Goal: Task Accomplishment & Management: Manage account settings

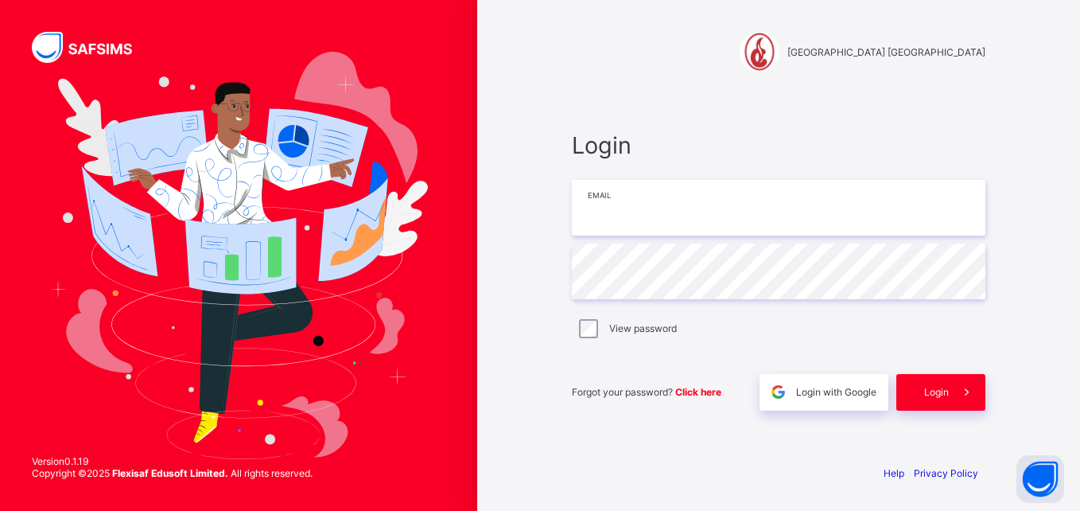
type input "**********"
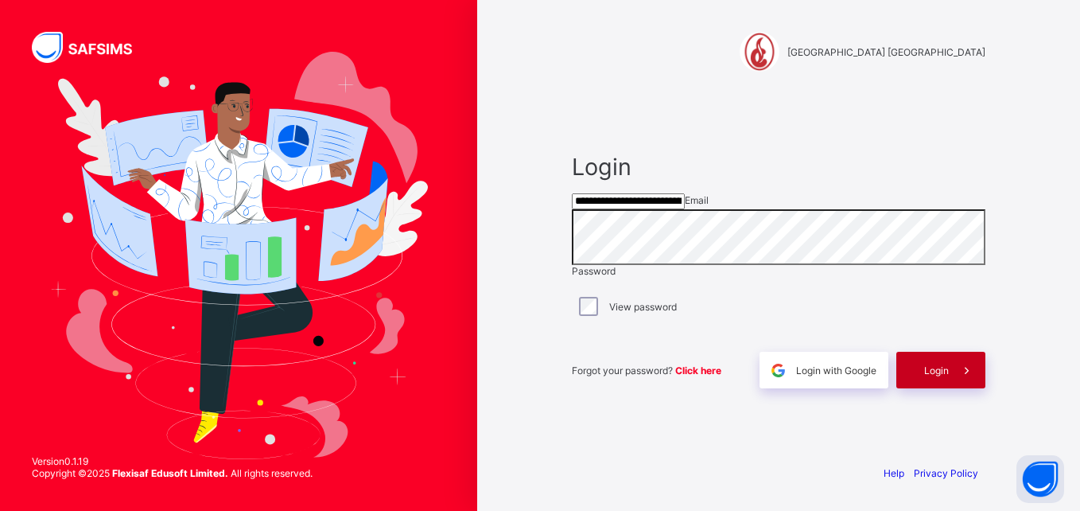
click at [918, 388] on div "Login" at bounding box center [941, 370] width 89 height 37
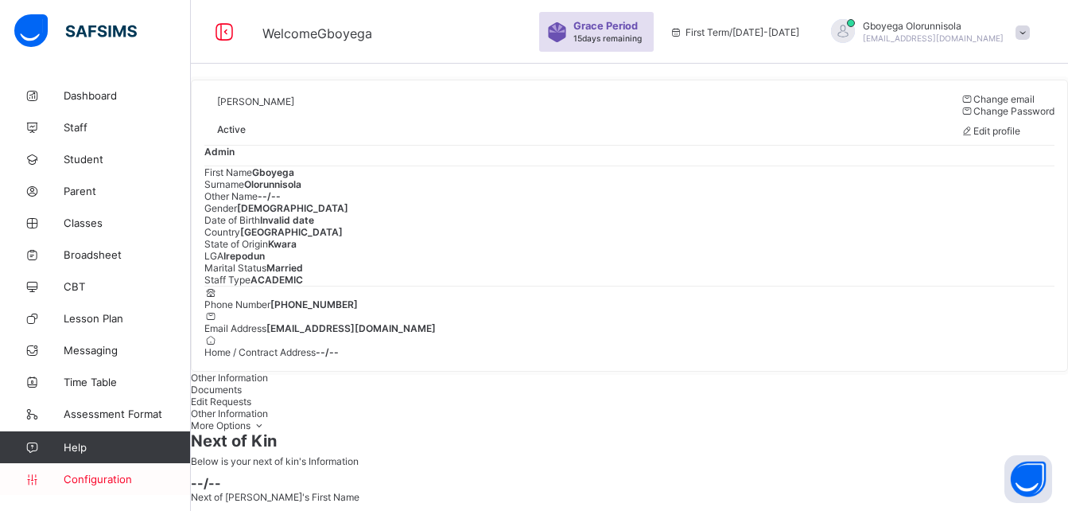
click at [99, 476] on span "Configuration" at bounding box center [127, 479] width 126 height 13
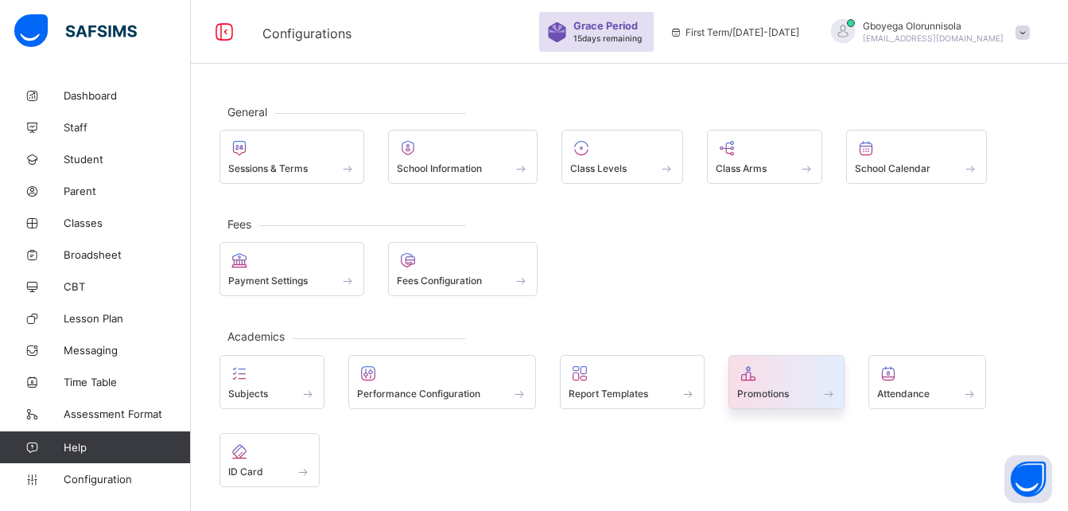
click at [768, 384] on span at bounding box center [787, 385] width 99 height 4
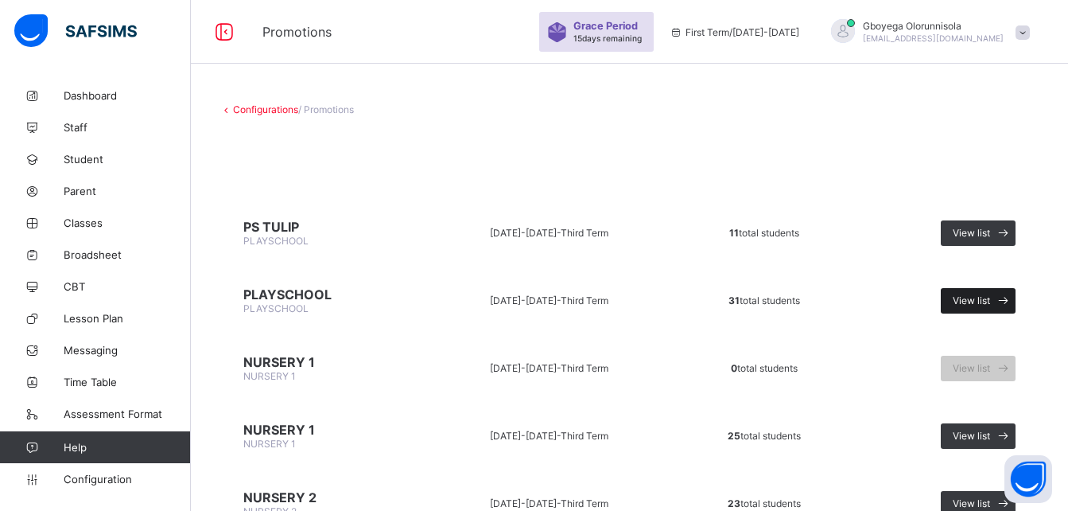
click at [986, 298] on span "View list" at bounding box center [971, 300] width 37 height 12
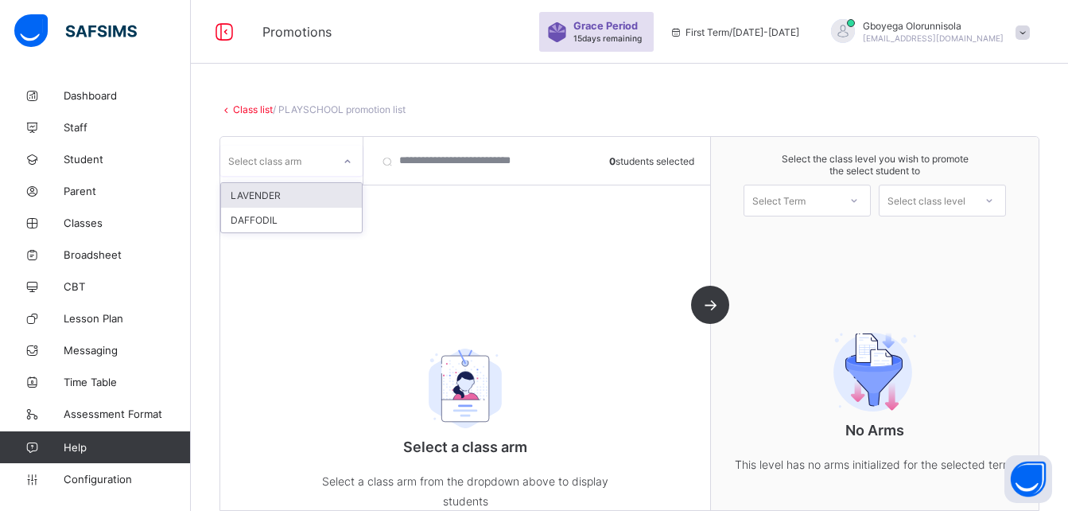
click at [294, 158] on div "Select class arm" at bounding box center [264, 161] width 73 height 30
click at [302, 202] on div "LAVENDER" at bounding box center [291, 195] width 141 height 25
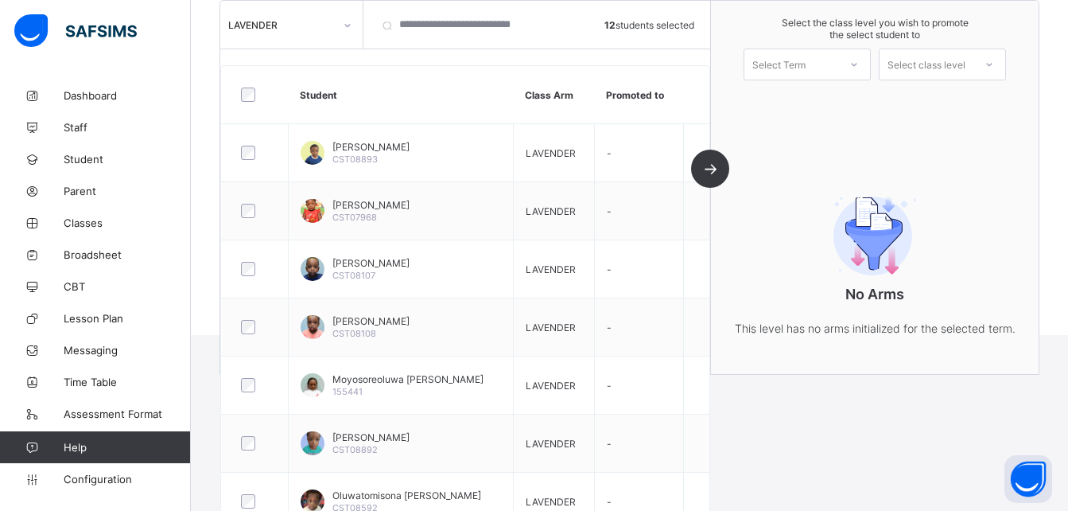
scroll to position [9, 0]
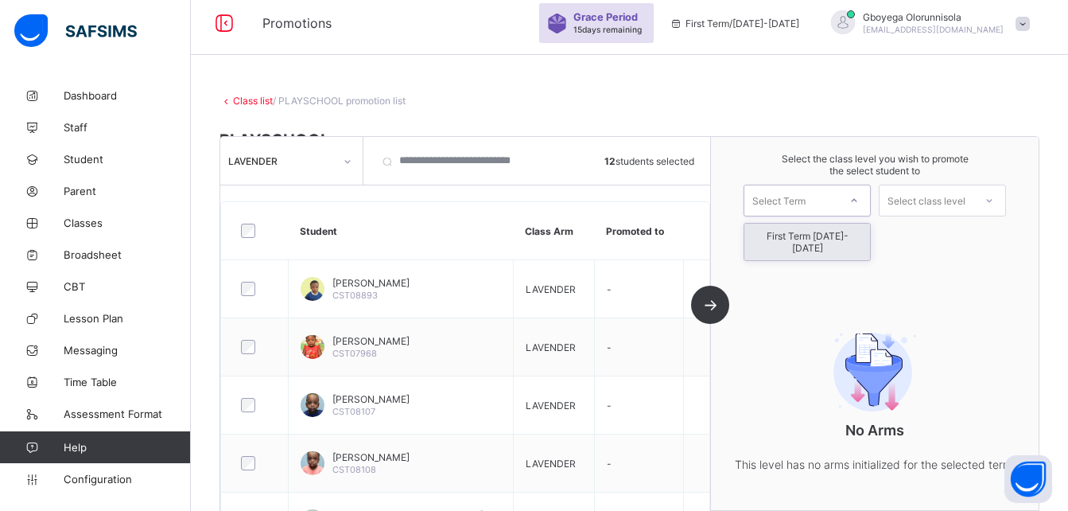
click at [786, 188] on div "Select Term" at bounding box center [807, 201] width 127 height 32
click at [800, 232] on div "First Term [DATE]-[DATE]" at bounding box center [808, 242] width 126 height 37
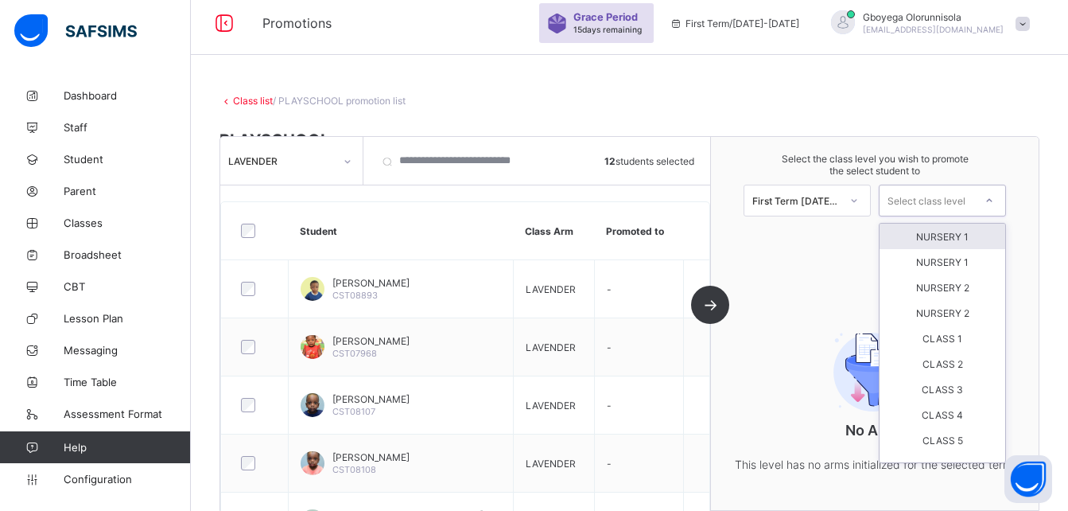
click at [954, 202] on div "Select class level" at bounding box center [927, 201] width 78 height 32
click at [952, 239] on div "NURSERY 1" at bounding box center [943, 236] width 126 height 25
click at [967, 211] on div "NURSERY 1" at bounding box center [927, 200] width 94 height 22
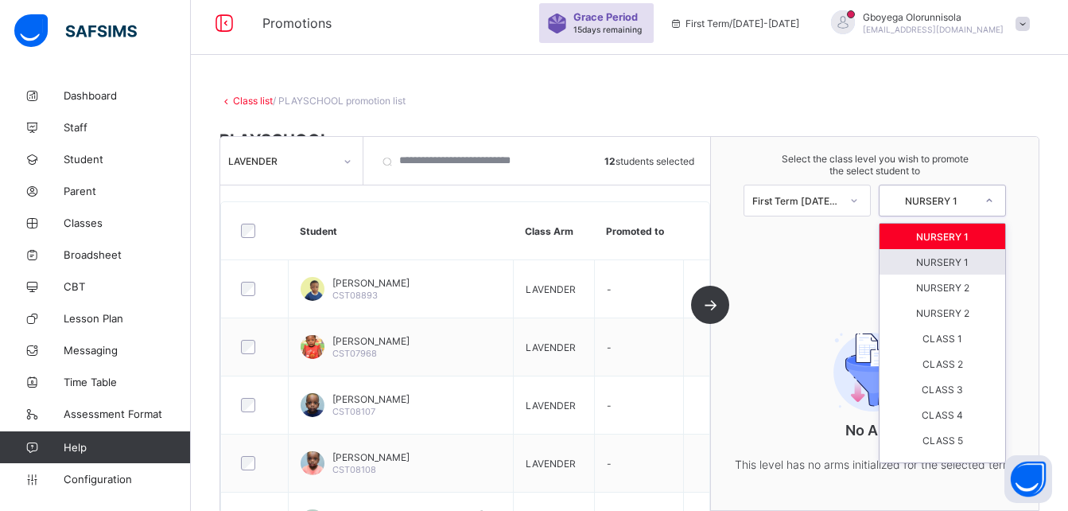
click at [944, 263] on div "NURSERY 1" at bounding box center [943, 261] width 126 height 25
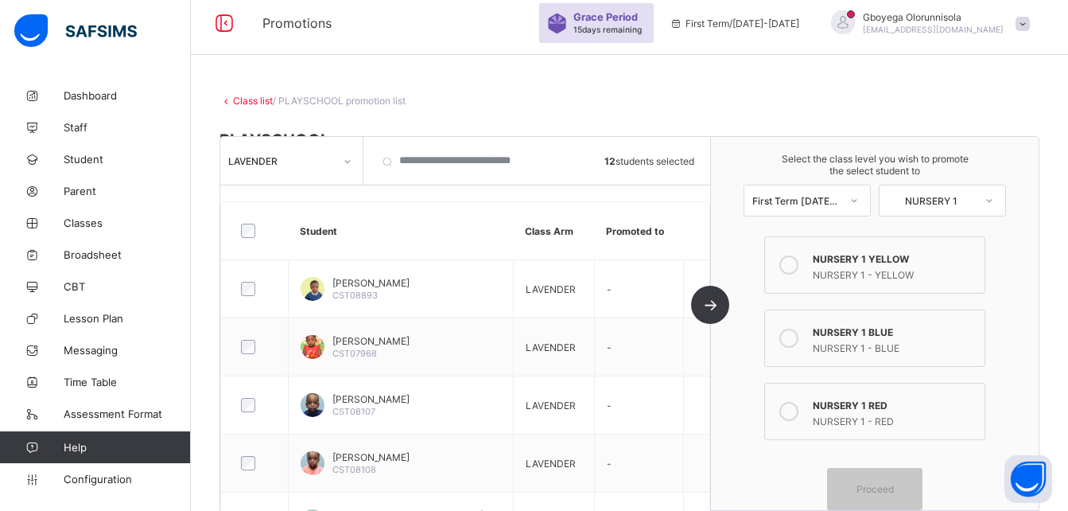
click at [870, 344] on div "NURSERY 1 - BLUE" at bounding box center [895, 346] width 164 height 16
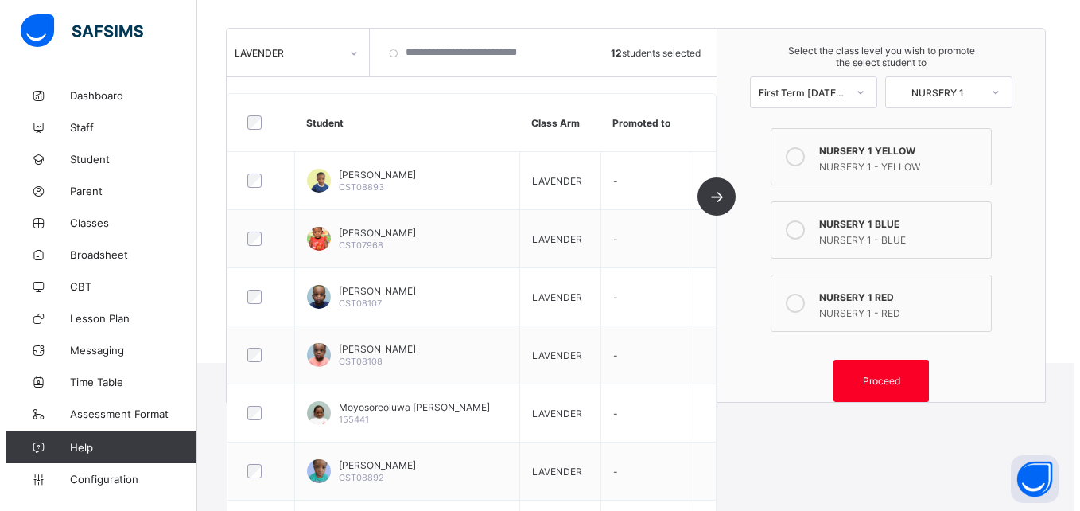
scroll to position [182, 0]
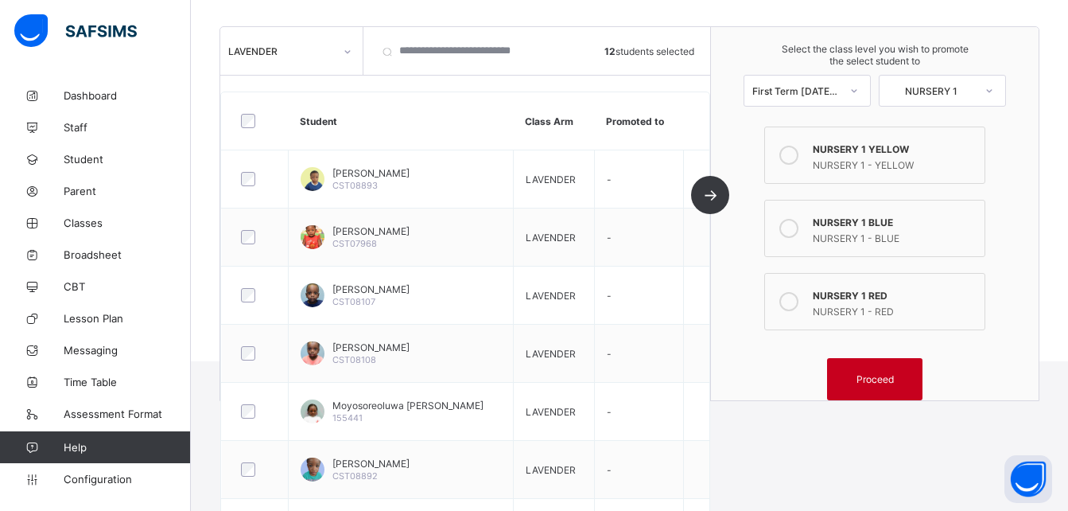
click at [886, 373] on span "Proceed" at bounding box center [875, 379] width 37 height 12
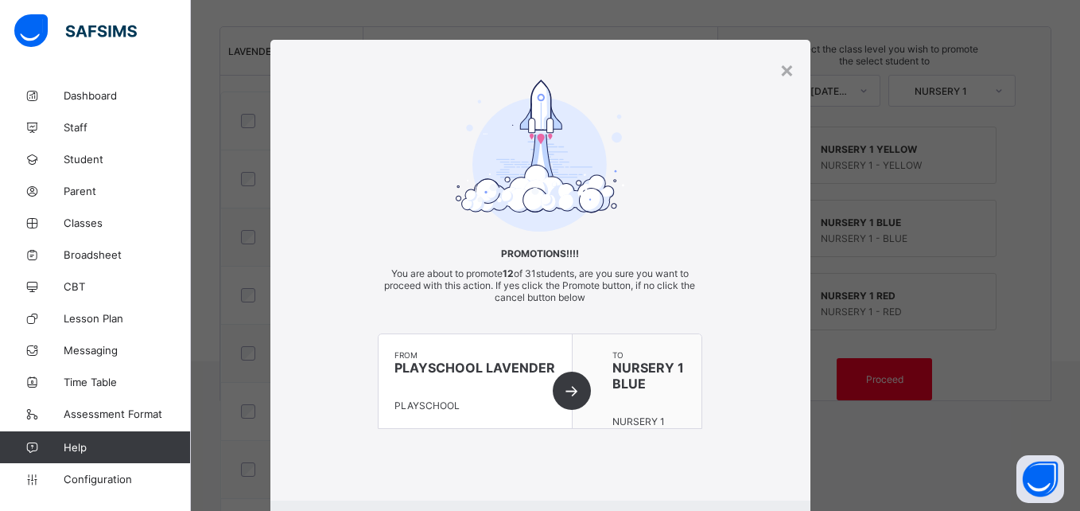
scroll to position [87, 0]
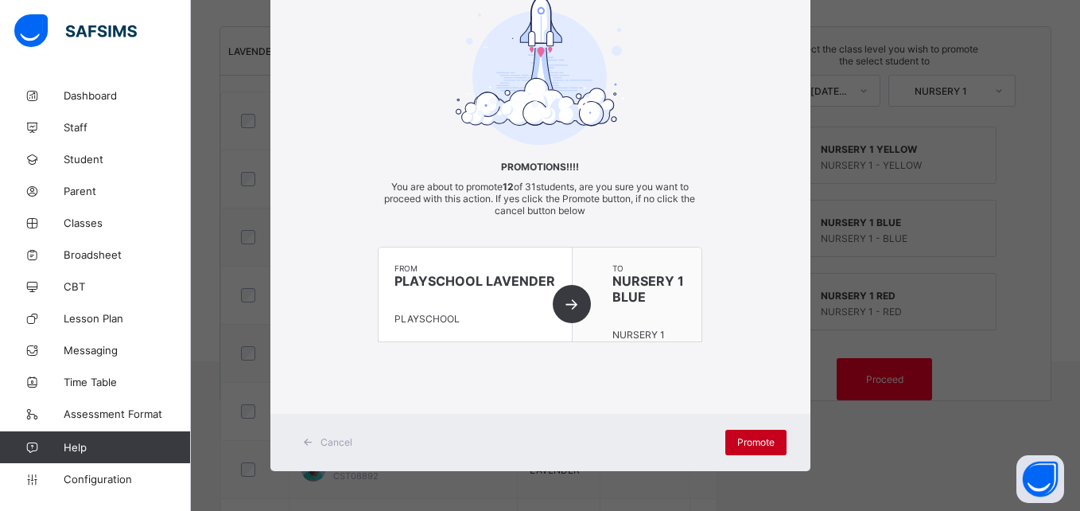
click at [744, 440] on span "Promote" at bounding box center [756, 442] width 37 height 12
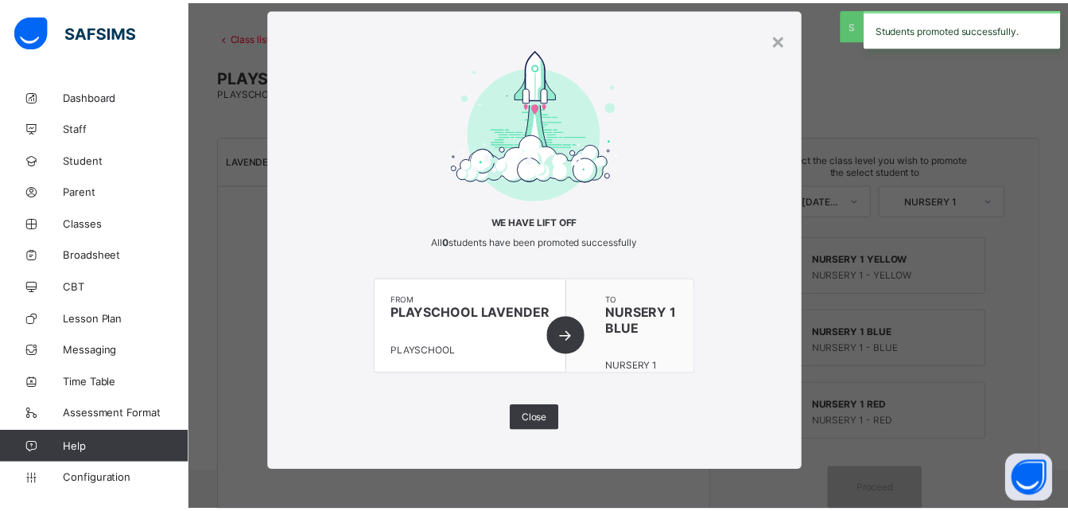
scroll to position [182, 0]
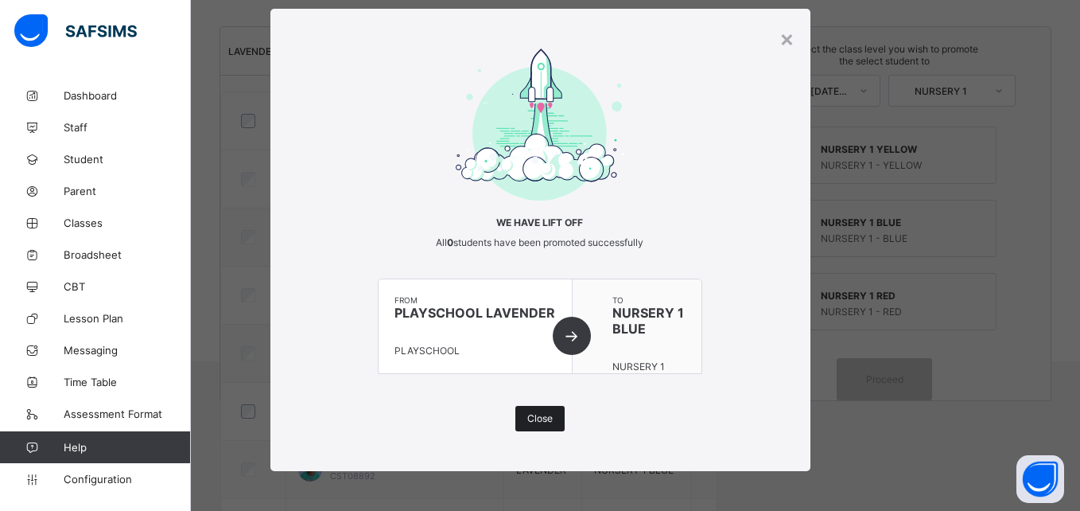
click at [537, 425] on div "Close" at bounding box center [540, 418] width 49 height 25
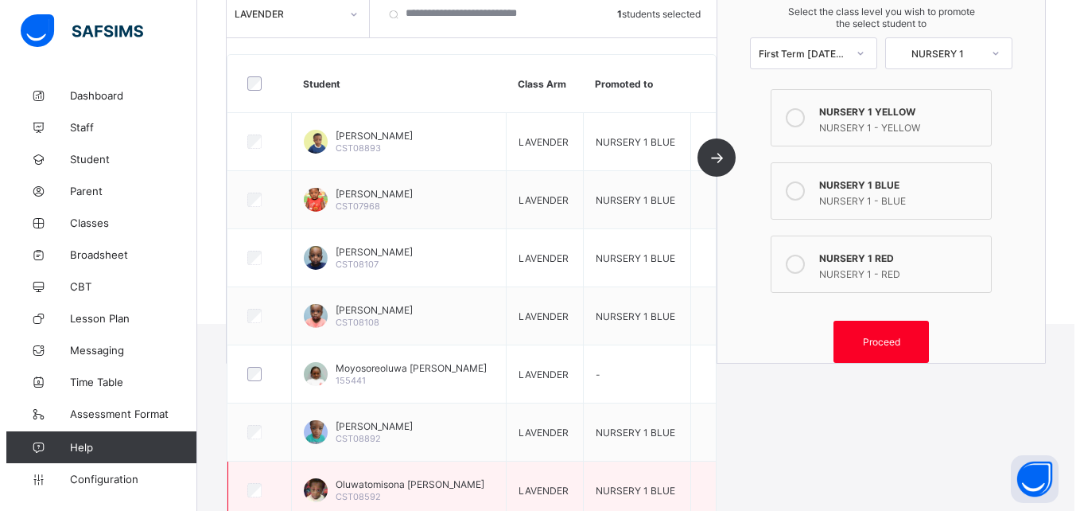
scroll to position [189, 0]
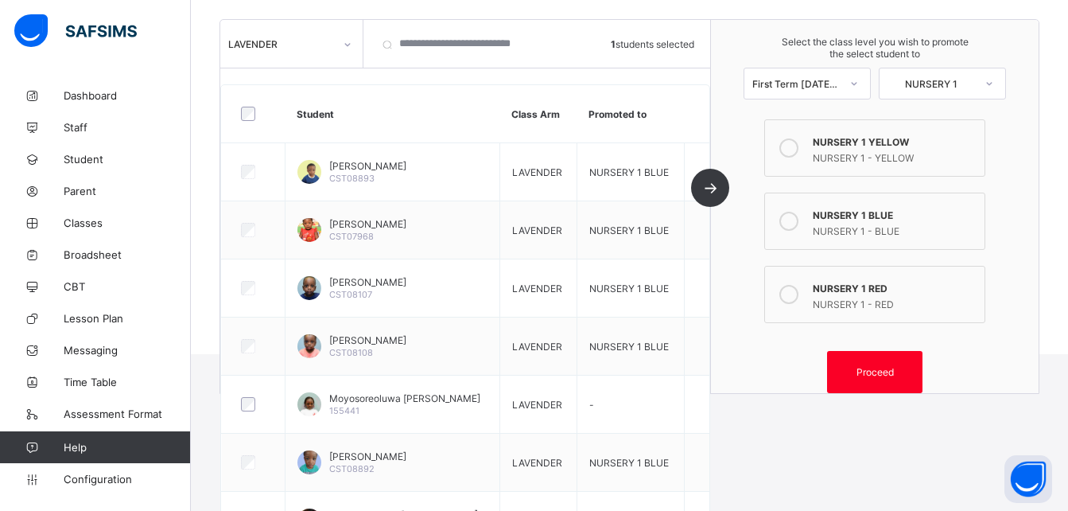
click at [818, 140] on label "NURSERY 1 YELLOW NURSERY 1 - YELLOW" at bounding box center [875, 147] width 221 height 57
click at [889, 376] on span "Proceed" at bounding box center [875, 372] width 37 height 12
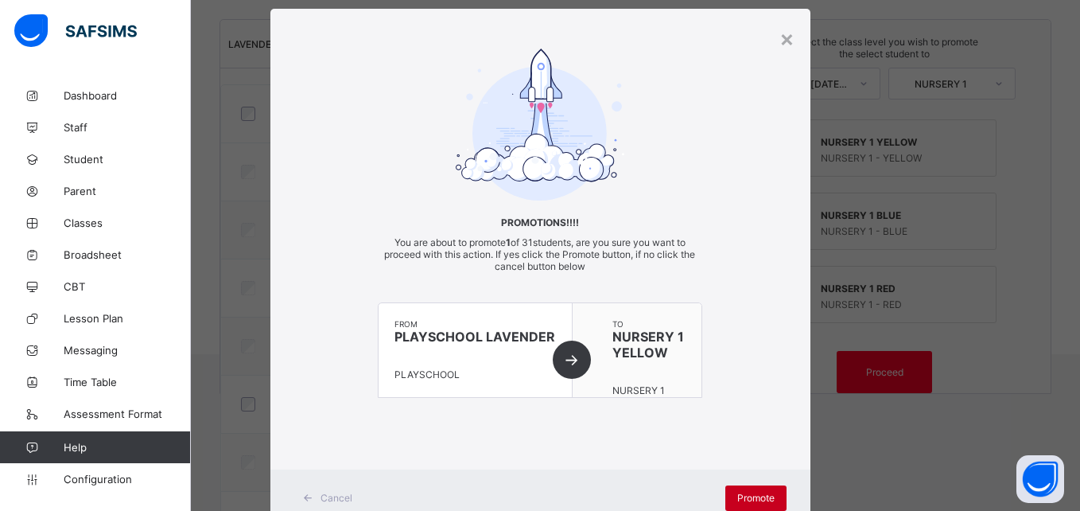
click at [751, 500] on span "Promote" at bounding box center [756, 498] width 37 height 12
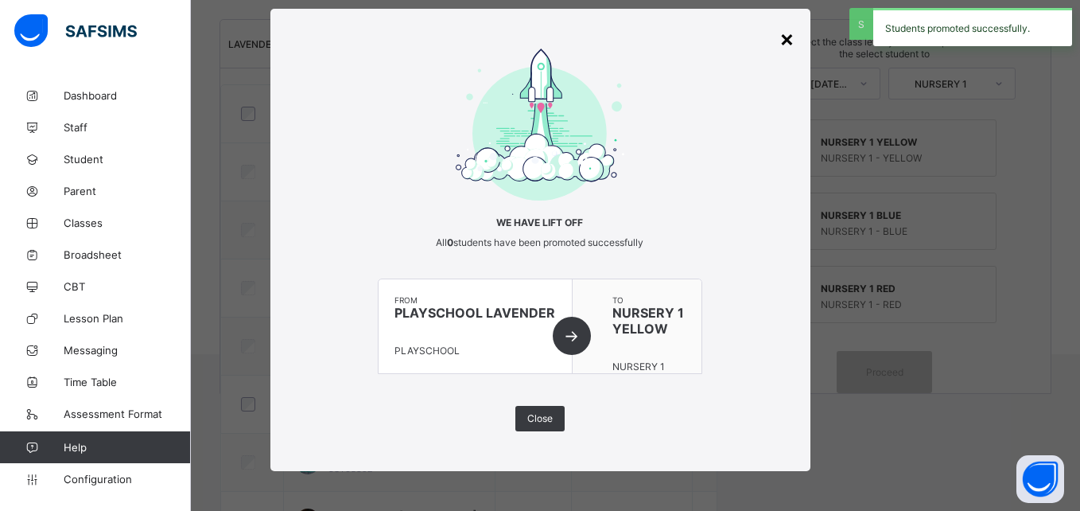
click at [782, 41] on div "×" at bounding box center [787, 38] width 15 height 27
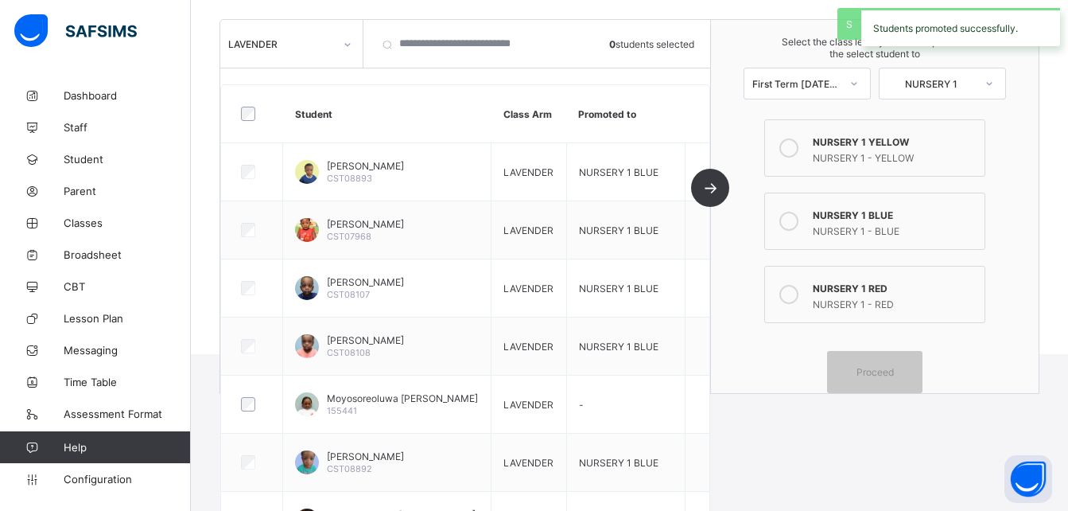
scroll to position [0, 0]
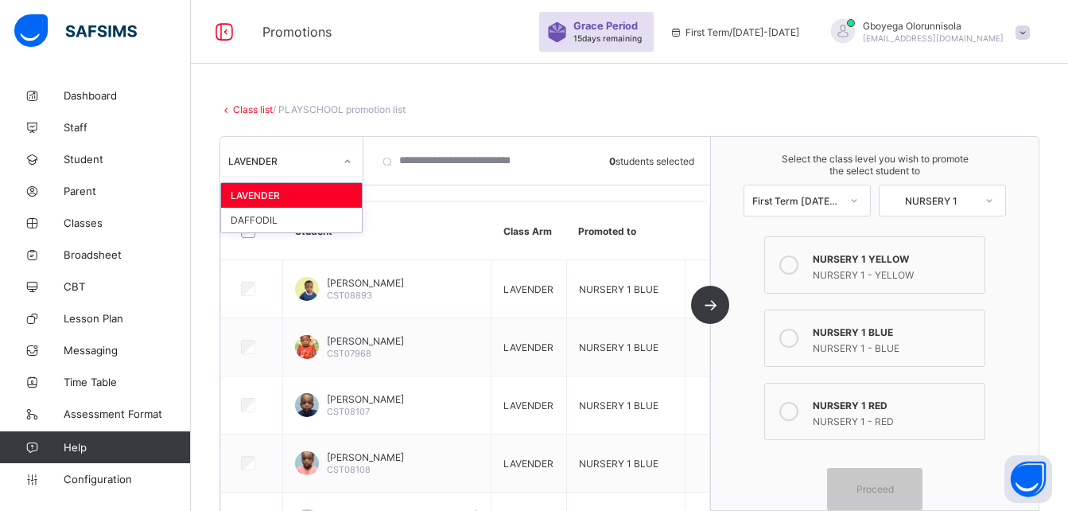
click at [328, 157] on div "LAVENDER" at bounding box center [281, 161] width 106 height 12
click at [287, 212] on div "DAFFODIL" at bounding box center [291, 220] width 141 height 25
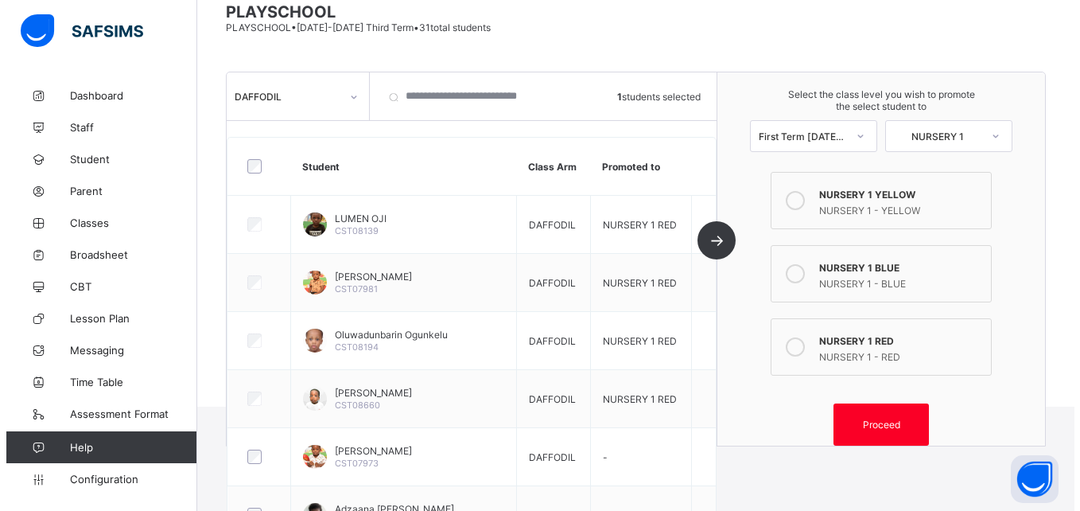
scroll to position [136, 0]
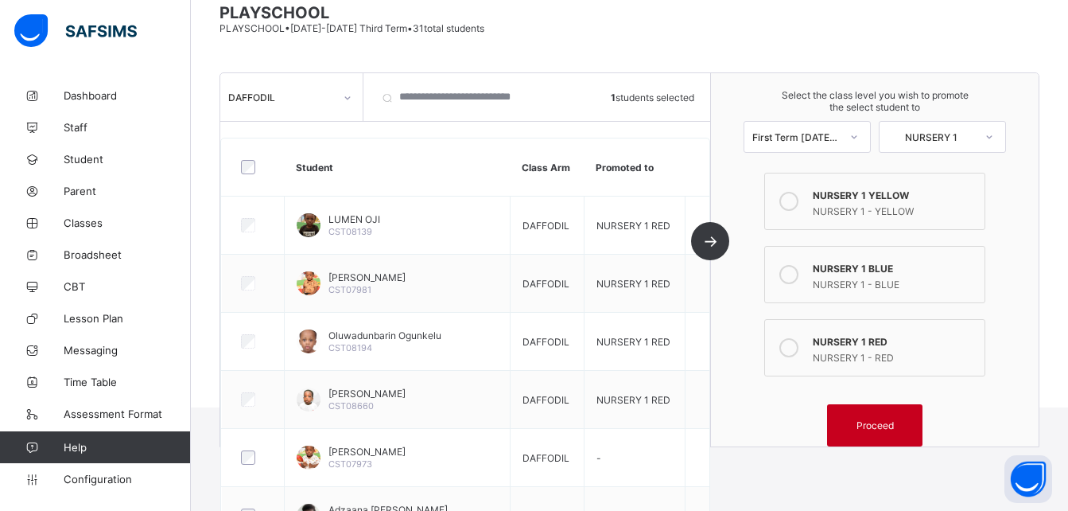
click at [902, 417] on div "Proceed" at bounding box center [874, 425] width 95 height 42
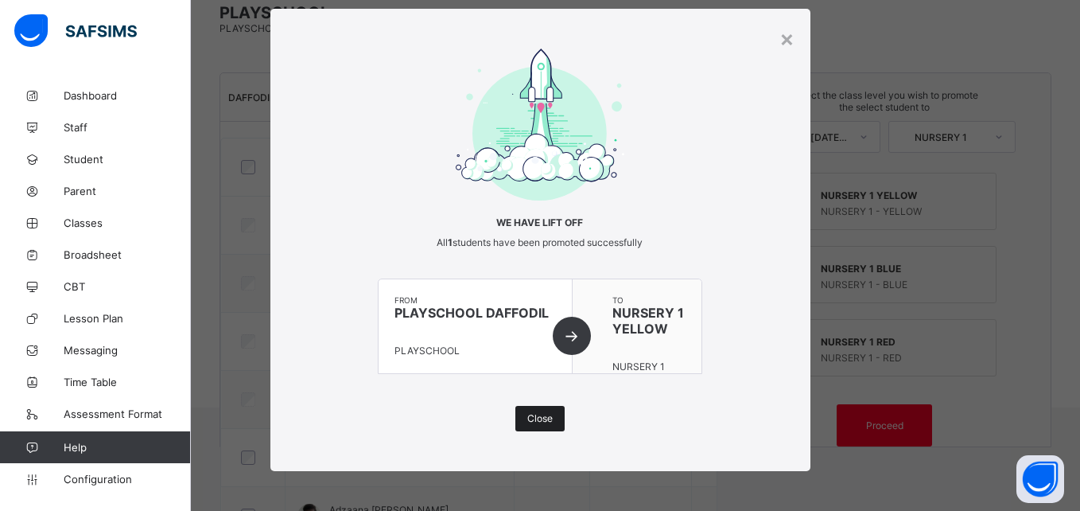
click at [540, 418] on span "Close" at bounding box center [539, 418] width 25 height 12
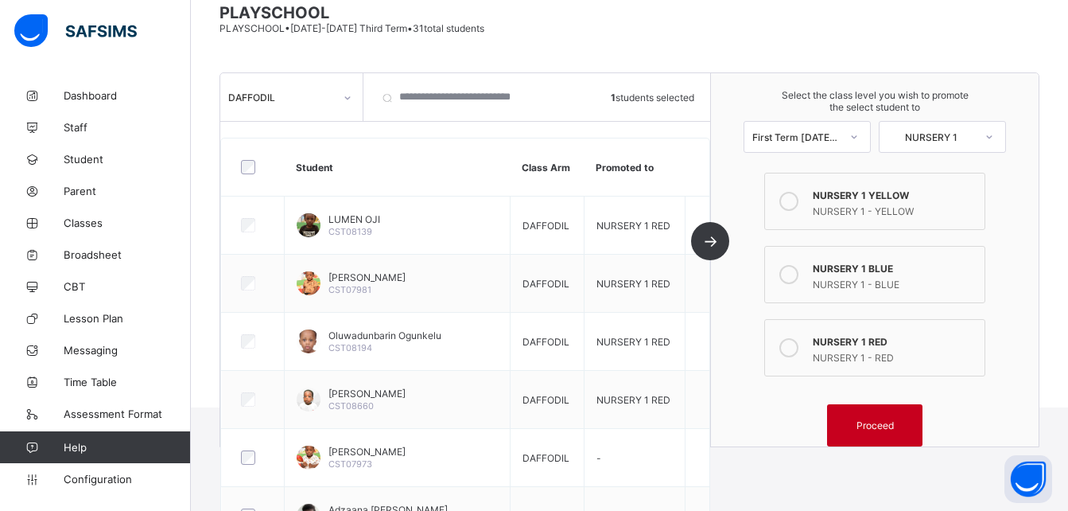
click at [890, 417] on div "Proceed" at bounding box center [874, 425] width 95 height 42
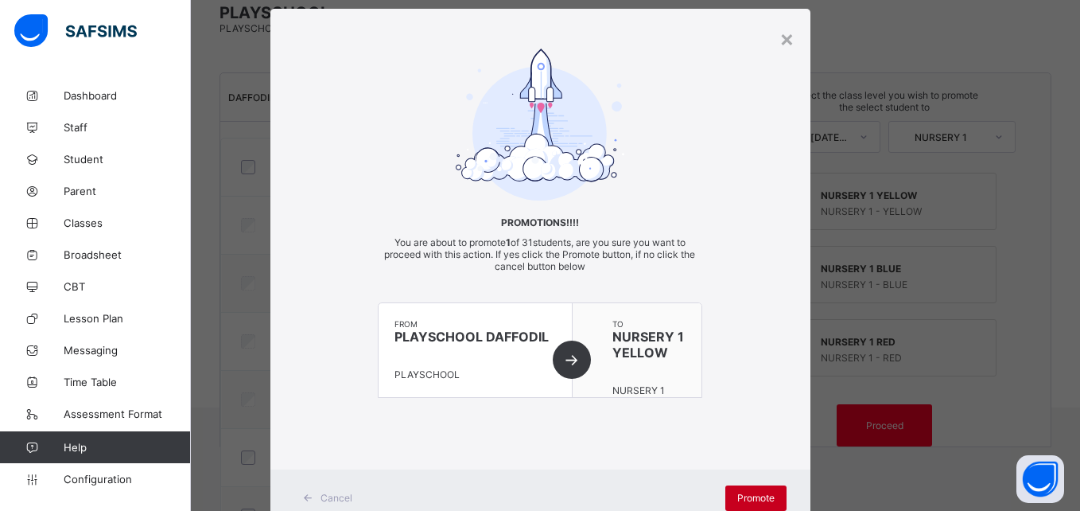
click at [758, 492] on span "Promote" at bounding box center [756, 498] width 37 height 12
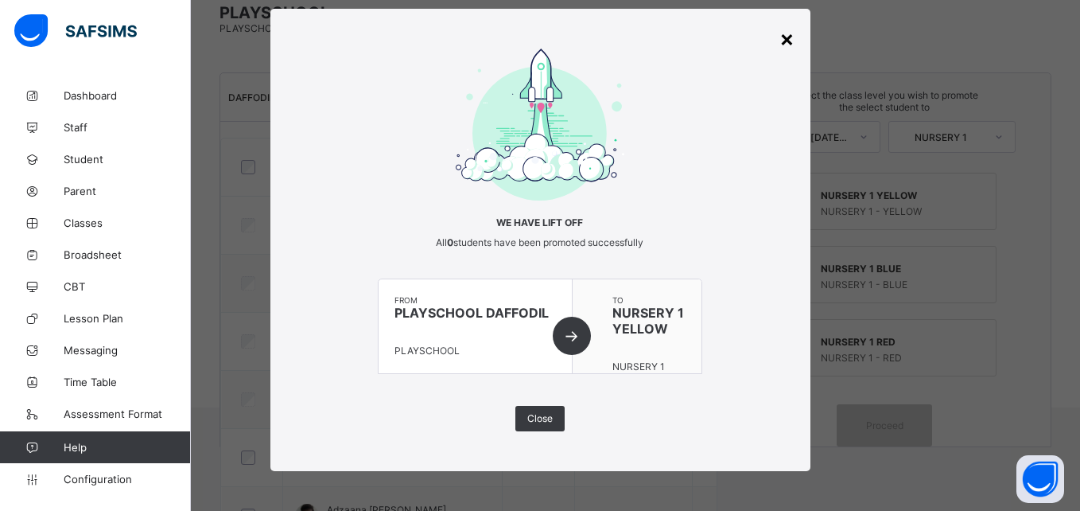
click at [783, 40] on div "×" at bounding box center [787, 38] width 15 height 27
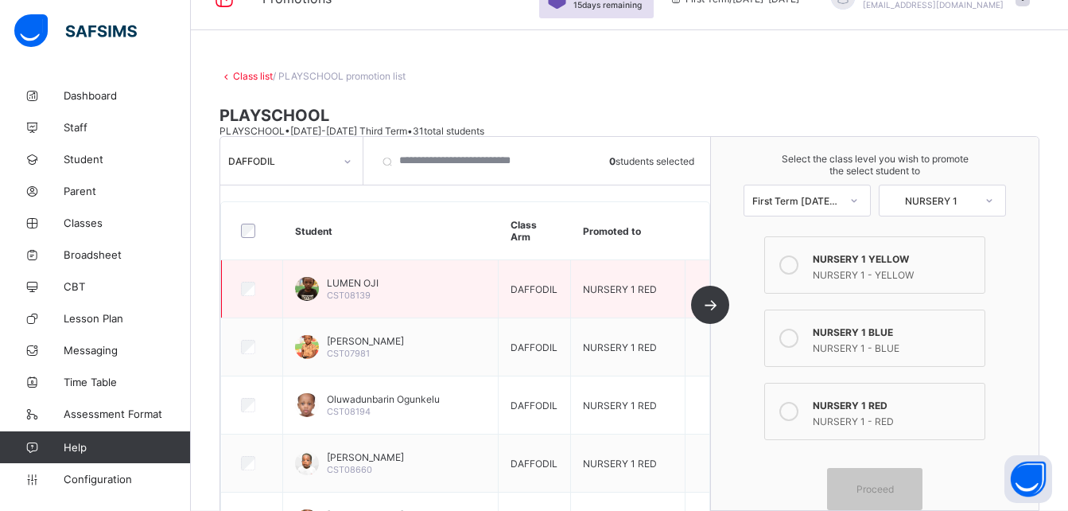
scroll to position [0, 0]
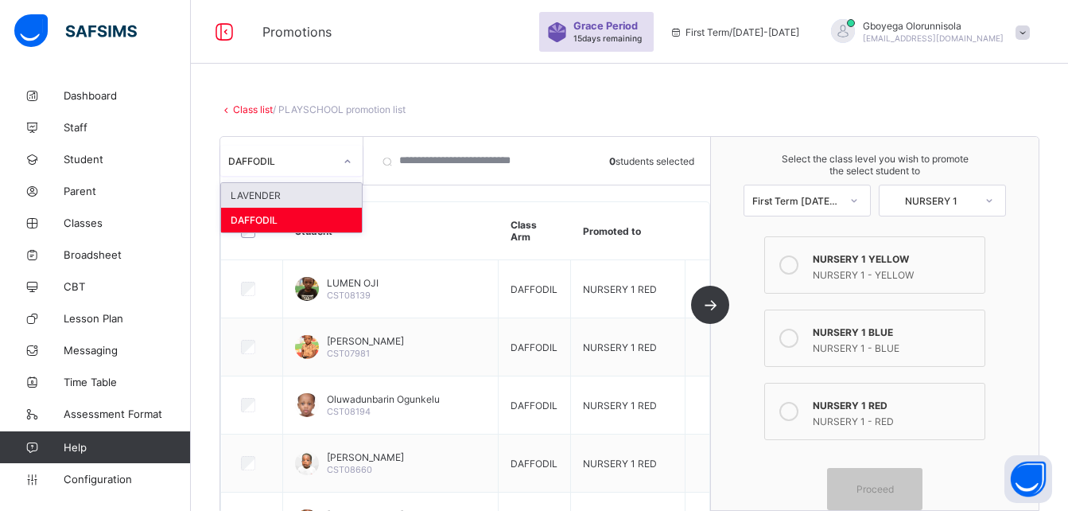
click at [345, 166] on icon at bounding box center [348, 162] width 10 height 16
click at [313, 196] on div "LAVENDER" at bounding box center [291, 195] width 141 height 25
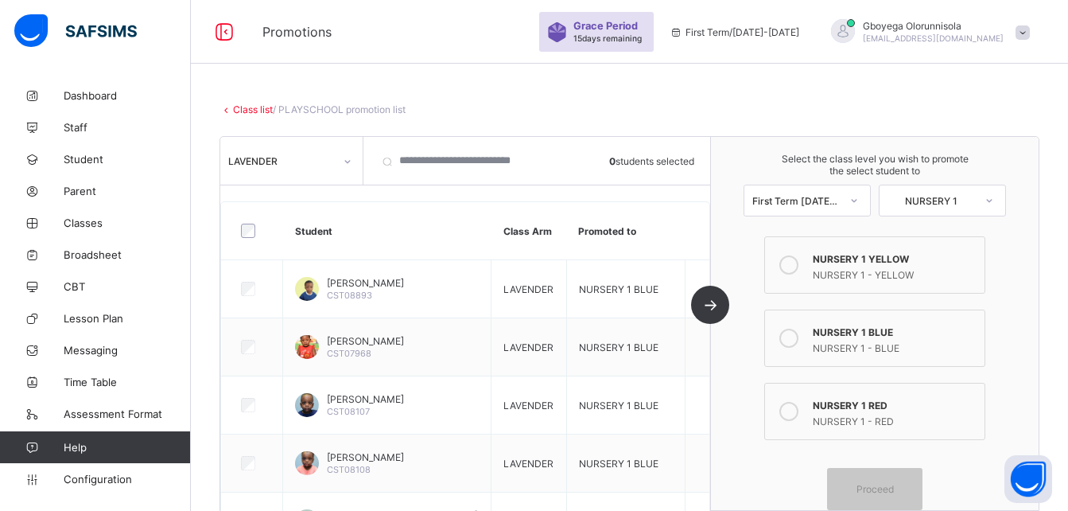
click at [259, 111] on link "Class list" at bounding box center [253, 109] width 40 height 12
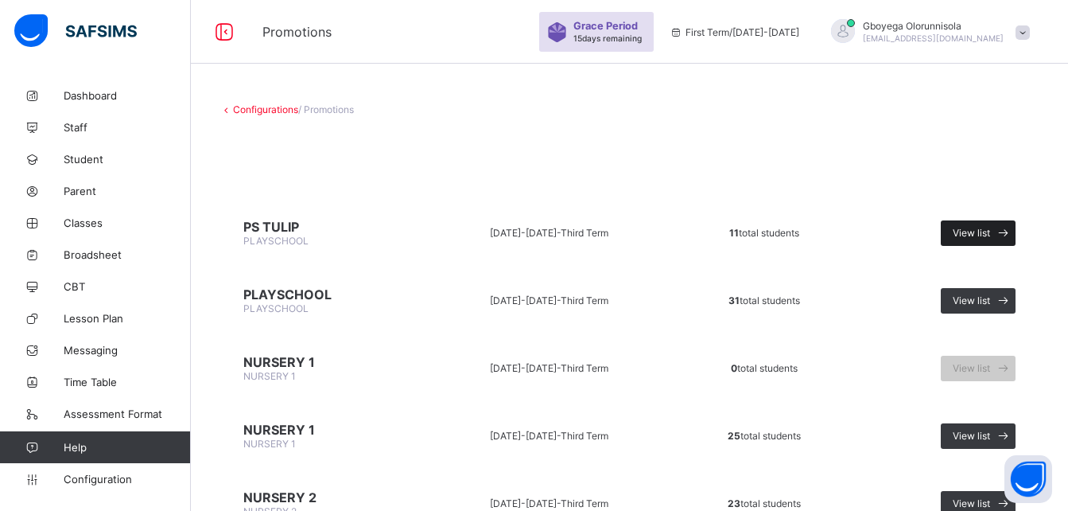
click at [964, 234] on span "View list" at bounding box center [971, 233] width 37 height 12
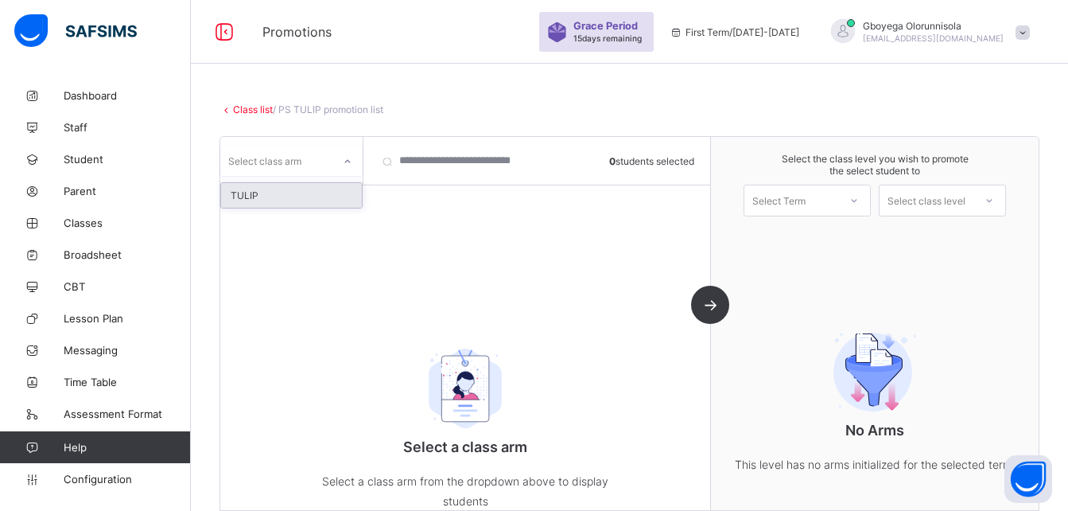
click at [311, 167] on div "Select class arm" at bounding box center [276, 161] width 112 height 22
click at [290, 198] on div "TULIP" at bounding box center [291, 195] width 141 height 25
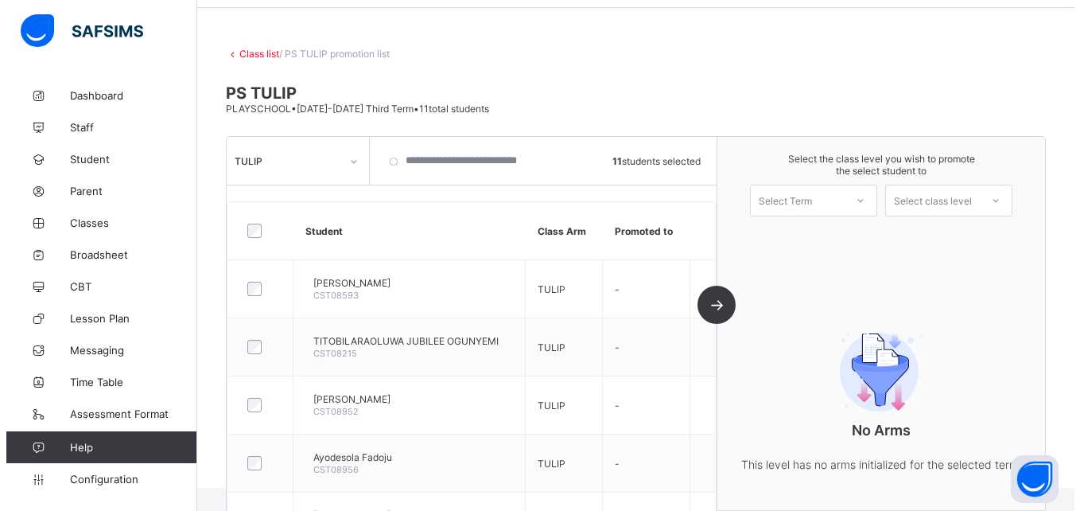
scroll to position [55, 0]
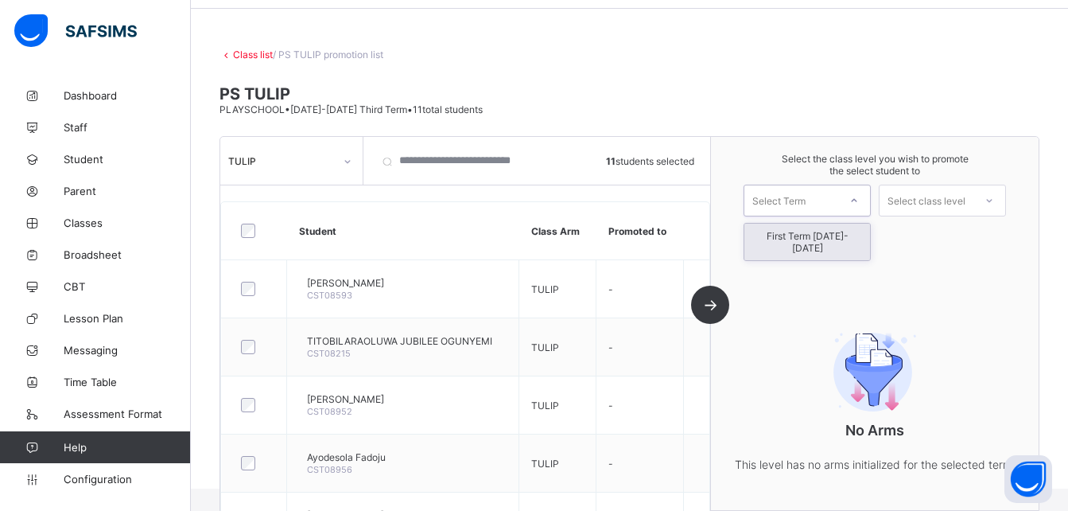
click at [823, 193] on div "Select Term" at bounding box center [792, 200] width 94 height 22
click at [817, 239] on div "First Term [DATE]-[DATE]" at bounding box center [808, 242] width 126 height 37
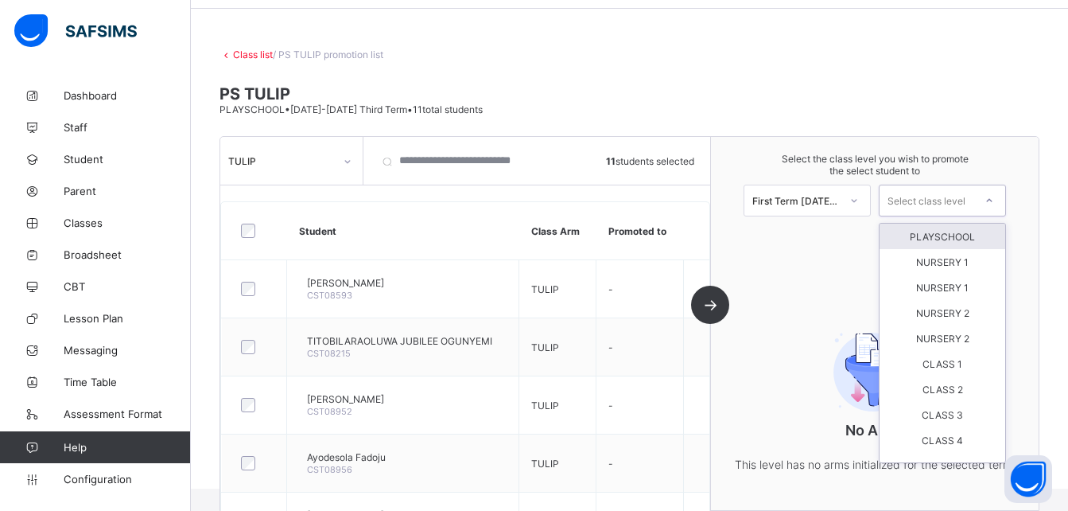
click at [939, 201] on div "Select class level" at bounding box center [927, 201] width 78 height 32
click at [954, 237] on div "PLAYSCHOOL" at bounding box center [943, 236] width 126 height 25
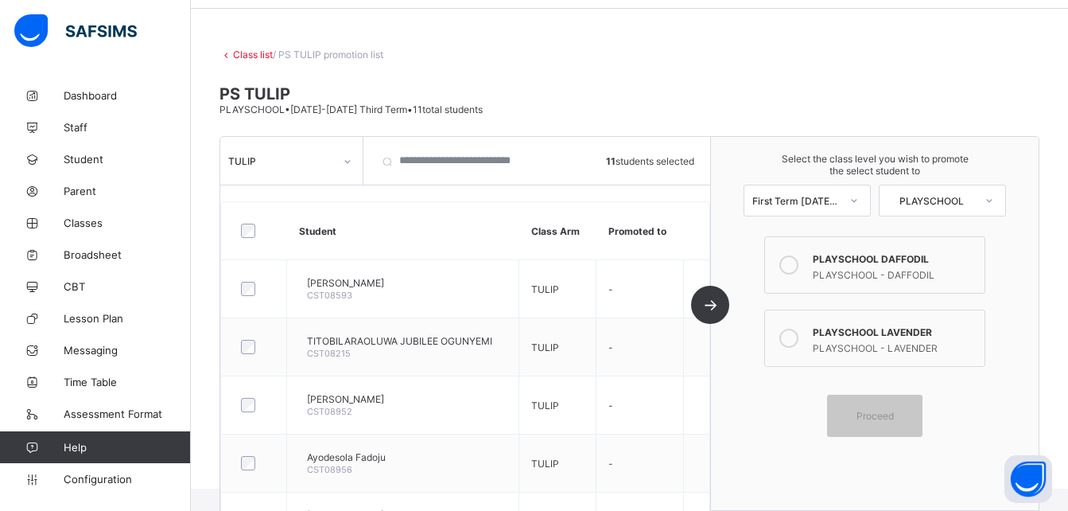
click at [835, 330] on div "PLAYSCHOOL LAVENDER" at bounding box center [895, 330] width 164 height 16
click at [884, 418] on span "Proceed" at bounding box center [875, 416] width 37 height 12
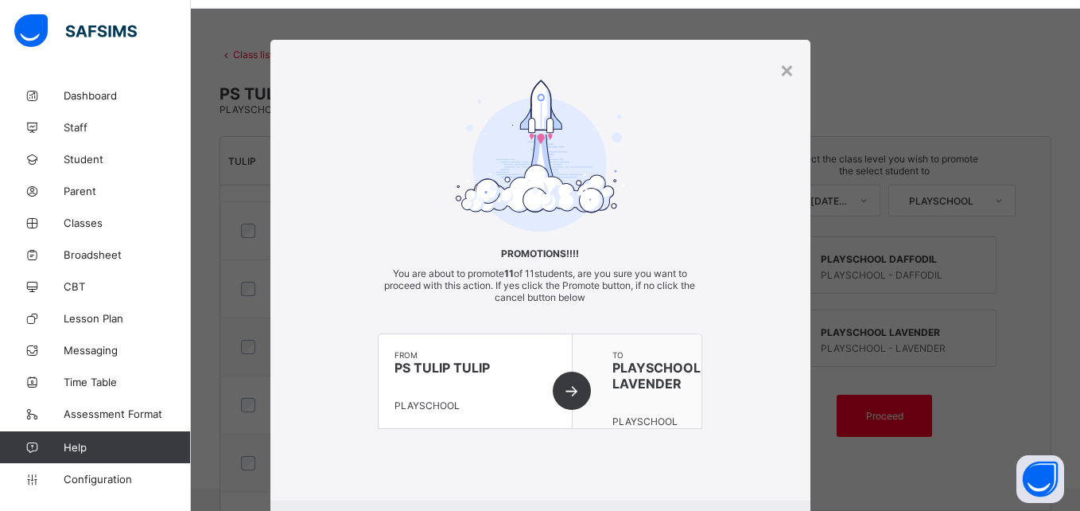
scroll to position [87, 0]
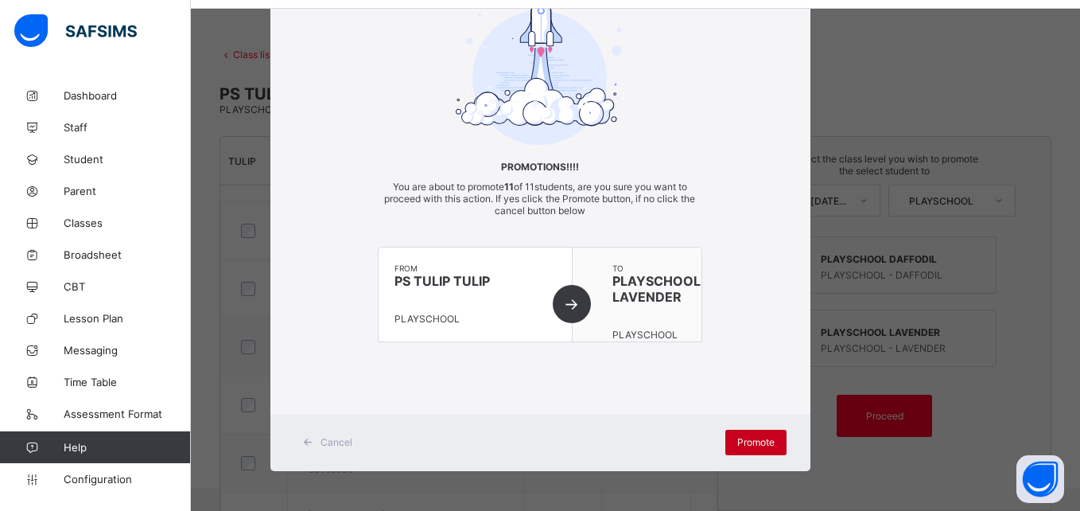
click at [755, 438] on span "Promote" at bounding box center [756, 442] width 37 height 12
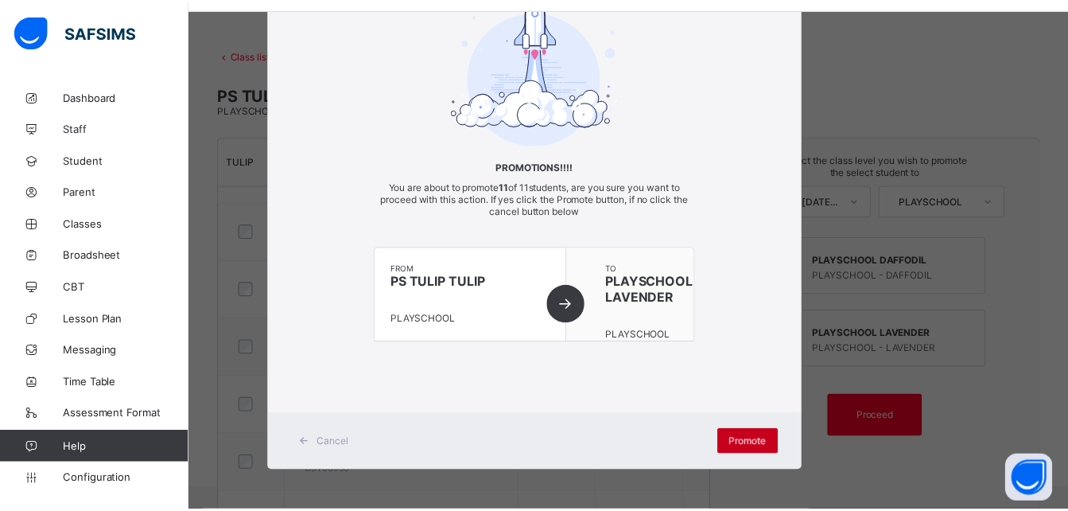
scroll to position [31, 0]
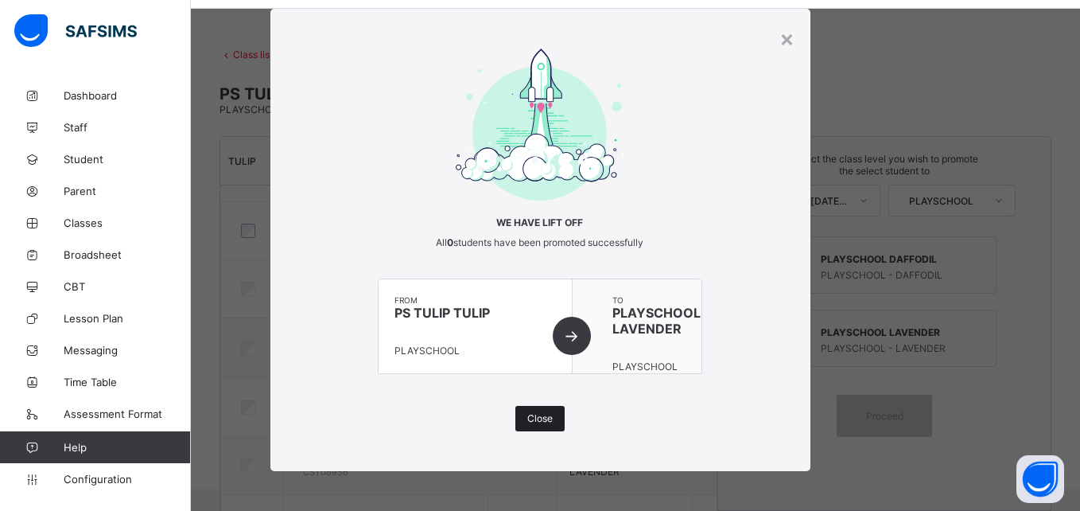
click at [535, 422] on span "Close" at bounding box center [539, 418] width 25 height 12
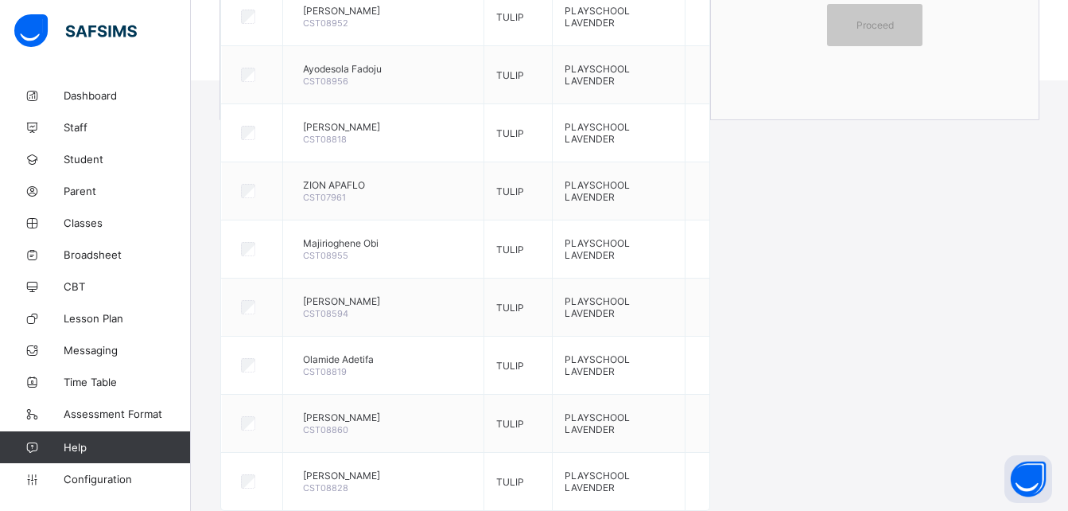
scroll to position [0, 0]
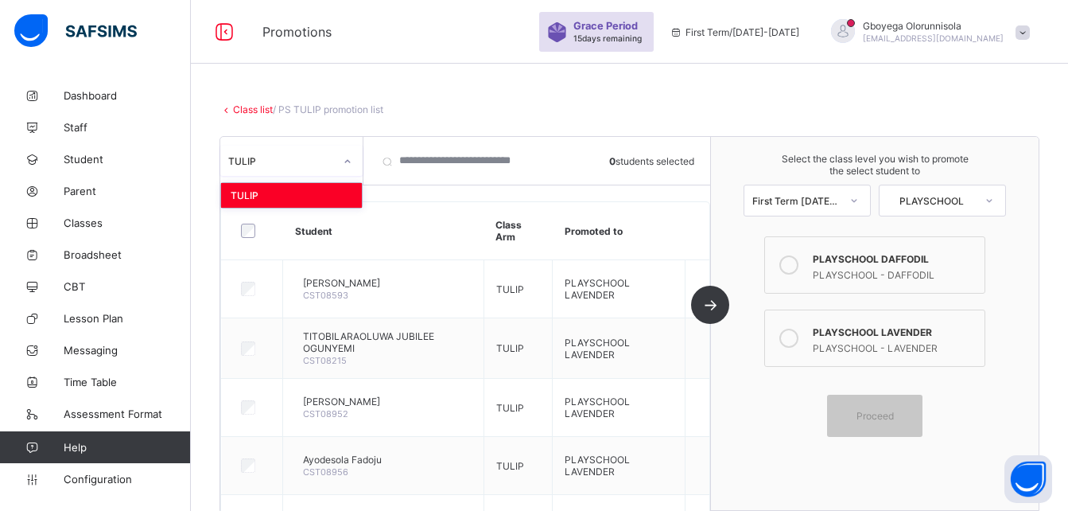
click at [348, 165] on icon at bounding box center [348, 162] width 10 height 16
click at [341, 157] on div at bounding box center [347, 161] width 27 height 25
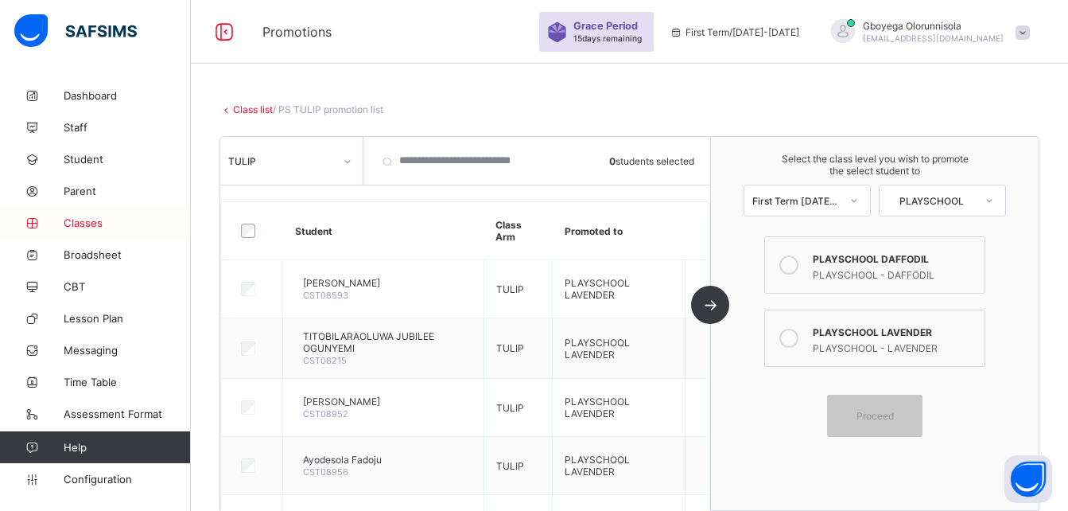
click at [89, 224] on span "Classes" at bounding box center [127, 222] width 127 height 13
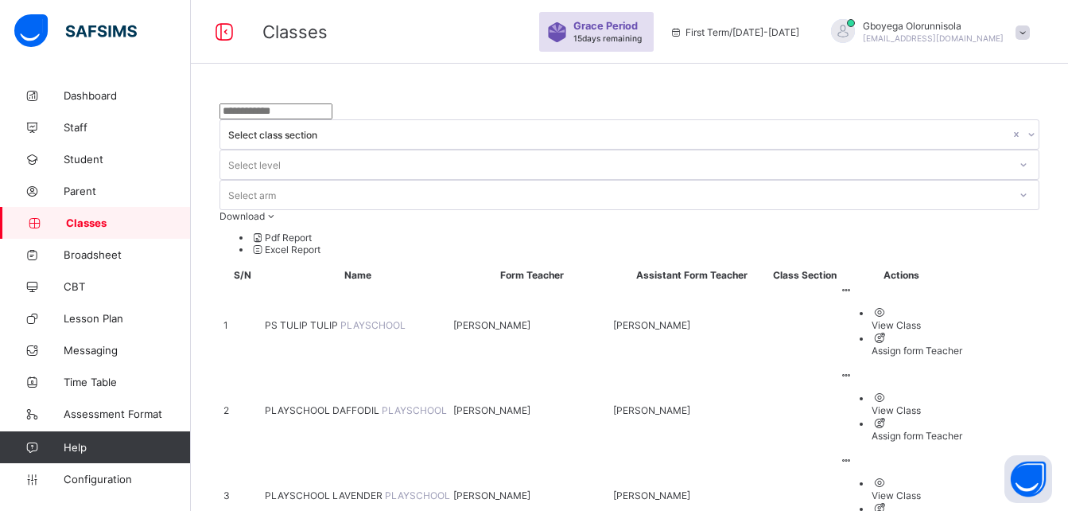
click at [963, 391] on ul "View Class Assign form Teacher" at bounding box center [901, 416] width 123 height 51
click at [954, 430] on div "Assign form Teacher" at bounding box center [917, 436] width 91 height 12
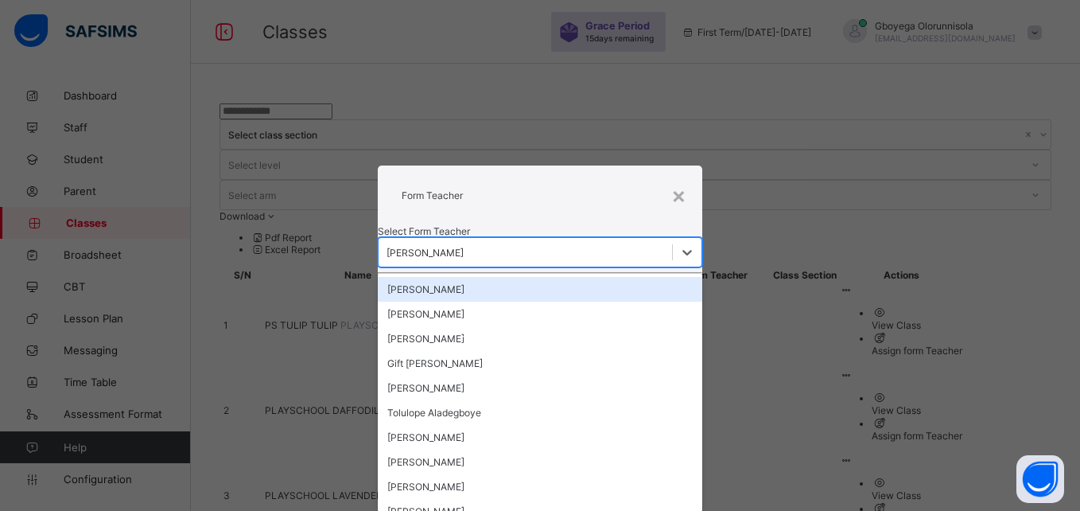
click at [464, 246] on div "[PERSON_NAME]" at bounding box center [425, 252] width 77 height 12
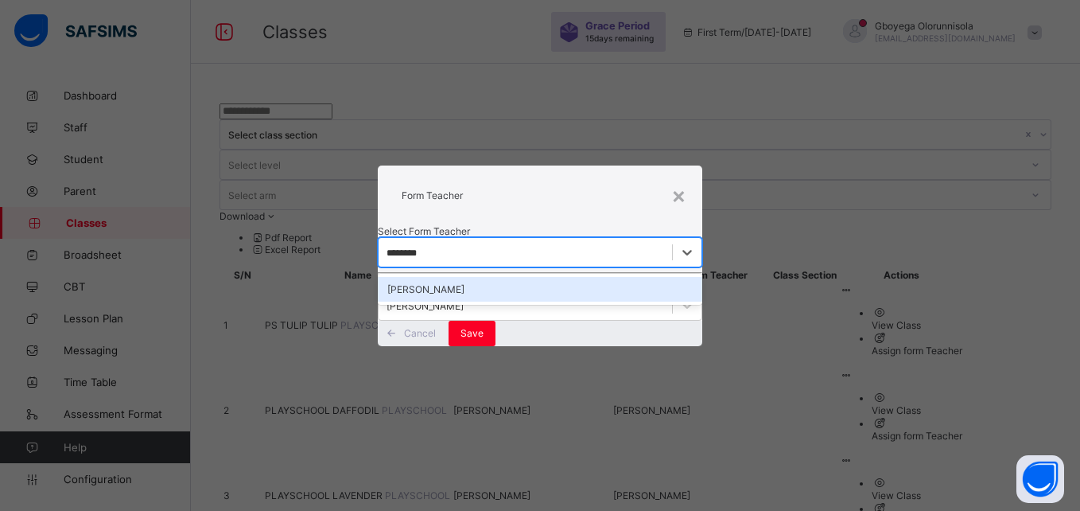
type input "*********"
click at [504, 277] on div "[PERSON_NAME]" at bounding box center [540, 289] width 324 height 25
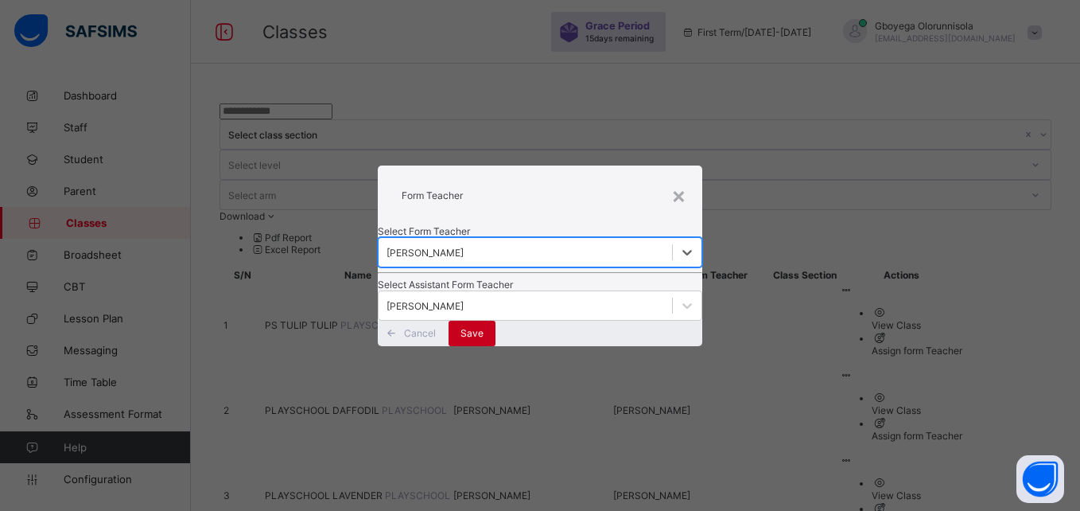
click at [484, 339] on span "Save" at bounding box center [472, 333] width 23 height 12
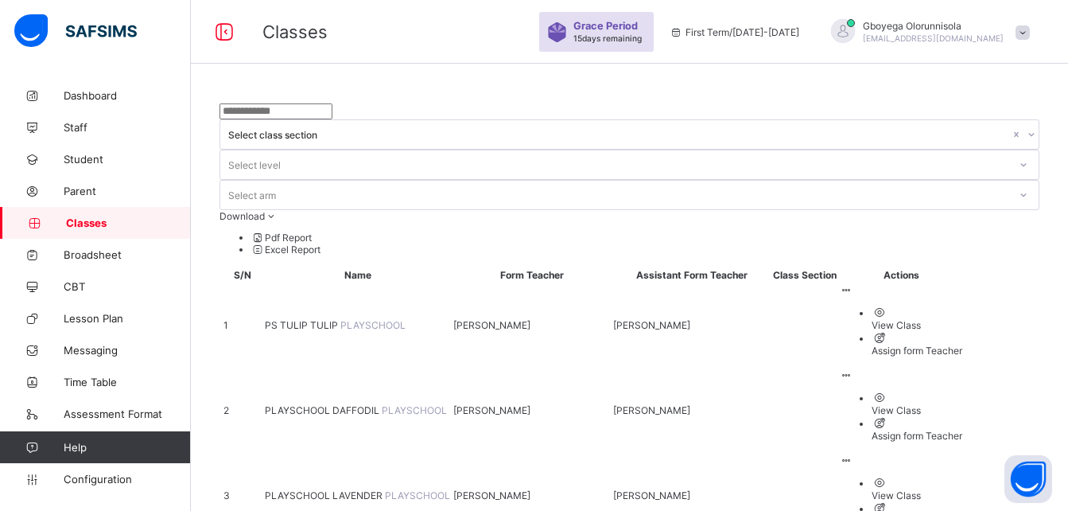
click at [963, 306] on ul "View Class Assign form Teacher" at bounding box center [901, 331] width 123 height 51
click at [955, 344] on div "Assign form Teacher" at bounding box center [917, 350] width 91 height 12
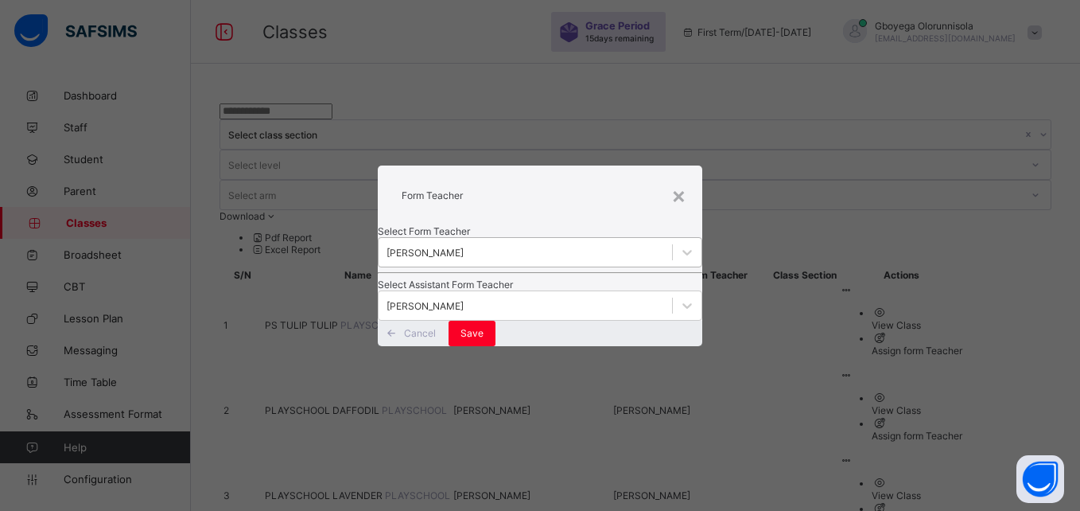
click at [464, 246] on div "[PERSON_NAME]" at bounding box center [425, 252] width 77 height 12
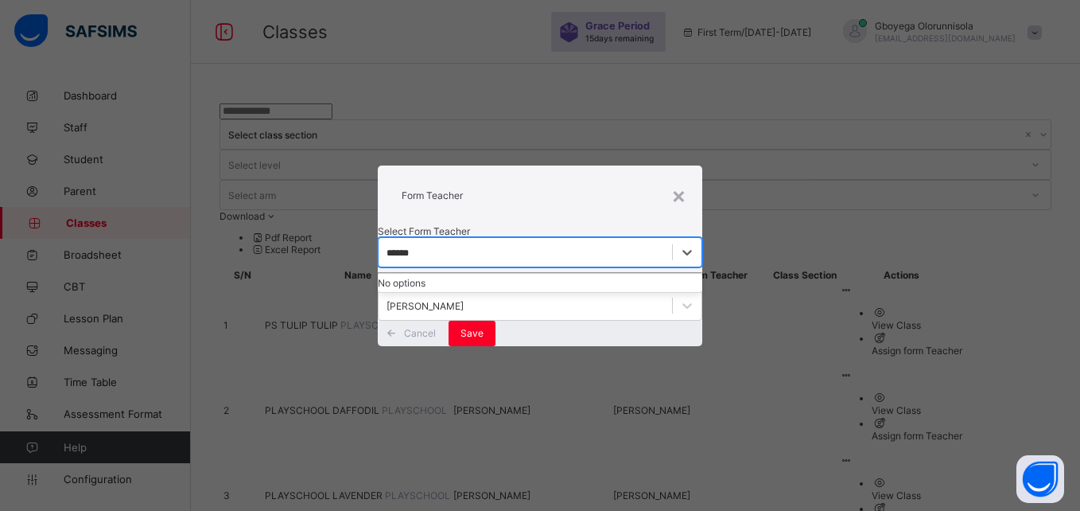
type input "*****"
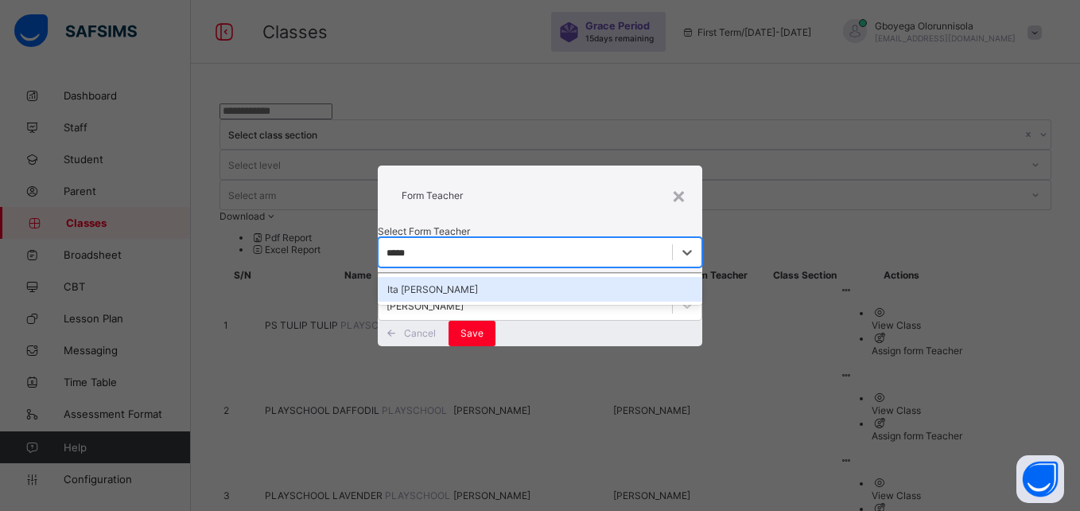
click at [516, 277] on div "Ita [PERSON_NAME]" at bounding box center [540, 289] width 324 height 25
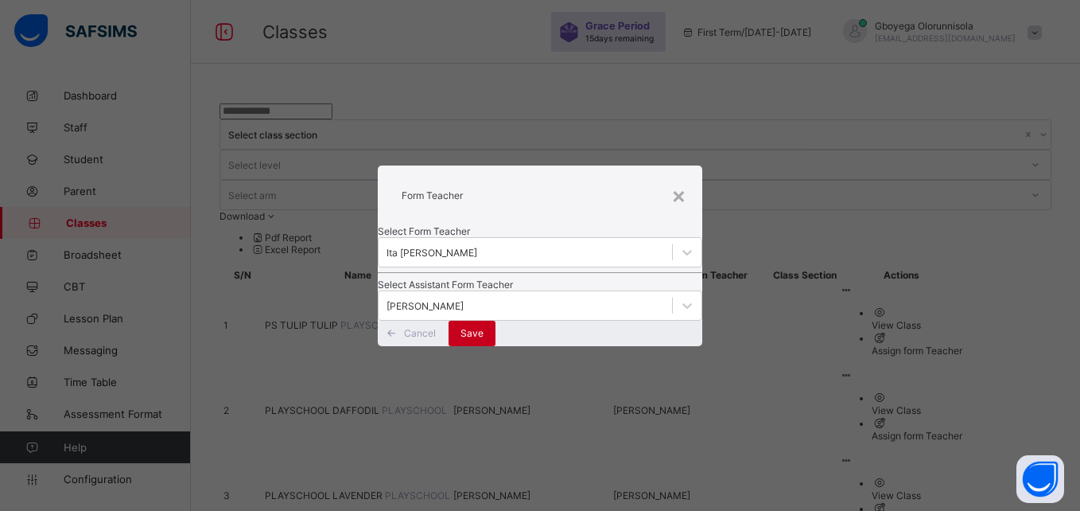
click at [484, 339] on span "Save" at bounding box center [472, 333] width 23 height 12
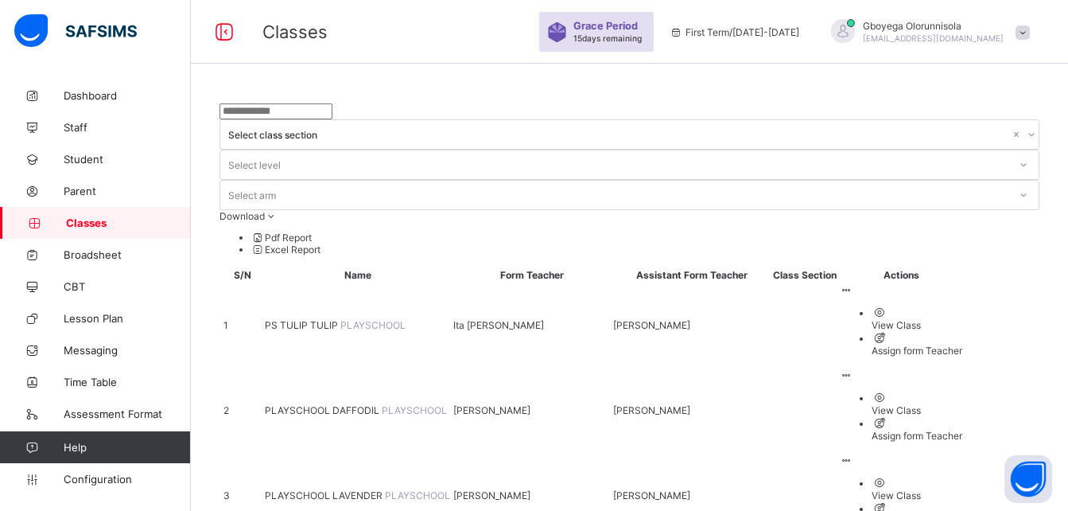
click at [854, 454] on icon at bounding box center [847, 460] width 14 height 12
click at [957, 510] on div "Assign form Teacher" at bounding box center [917, 521] width 91 height 12
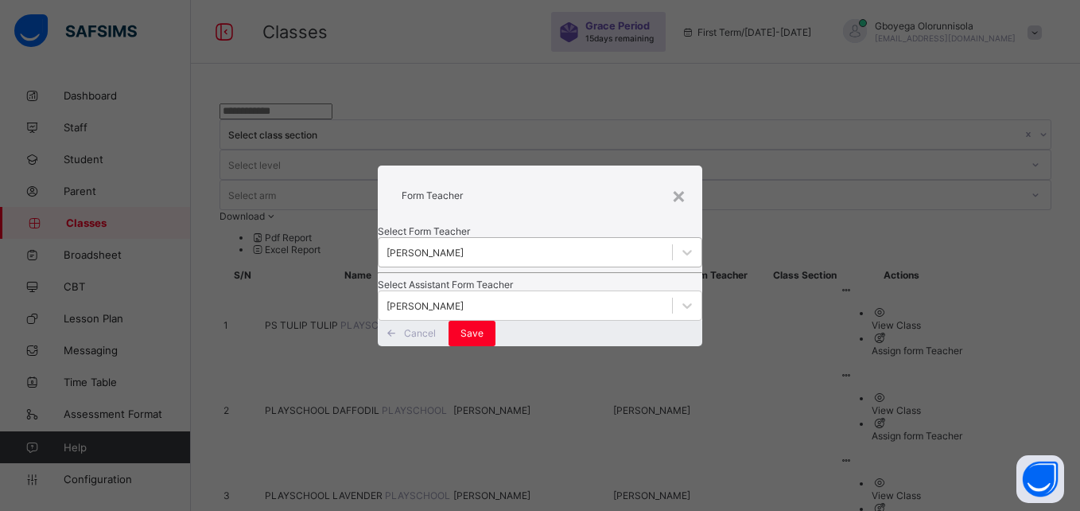
click at [464, 246] on div "[PERSON_NAME]" at bounding box center [425, 252] width 77 height 12
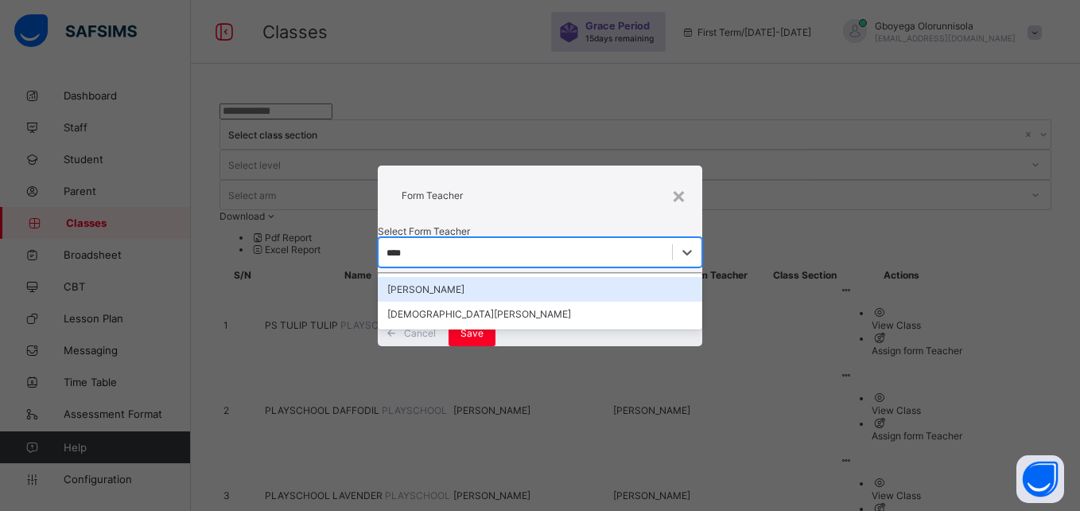
type input "*****"
click at [508, 277] on div "[PERSON_NAME]" at bounding box center [540, 289] width 324 height 25
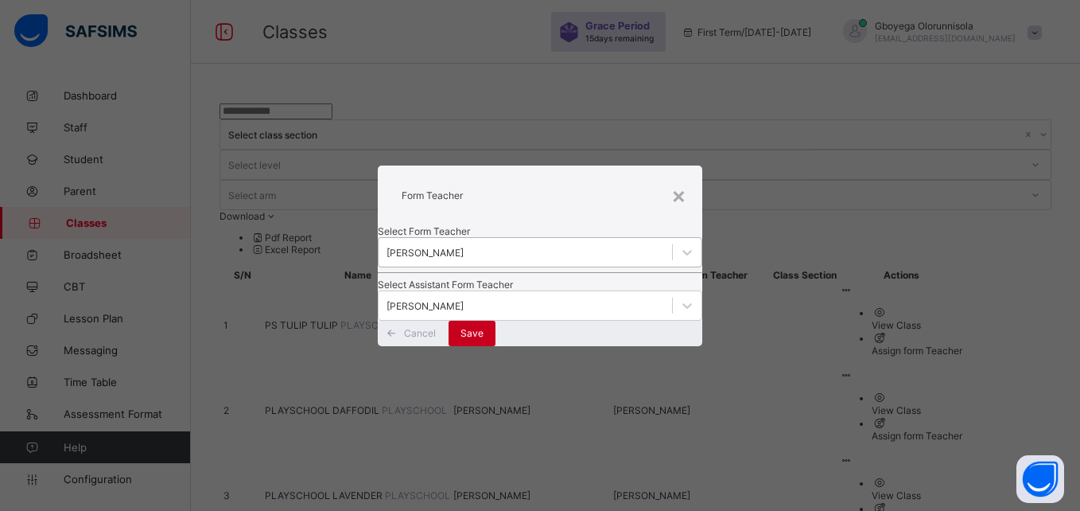
click at [484, 339] on span "Save" at bounding box center [472, 333] width 23 height 12
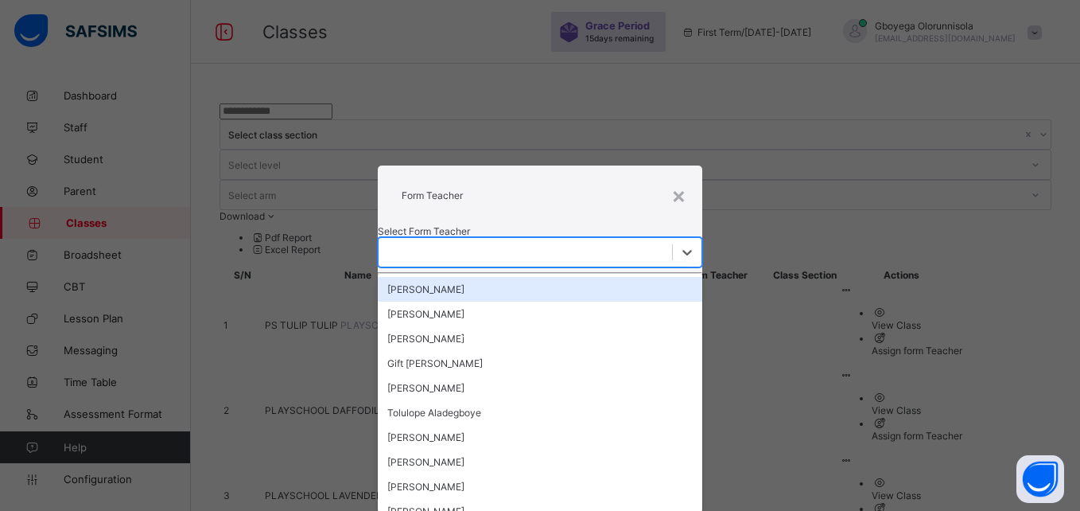
click at [493, 241] on div at bounding box center [525, 252] width 293 height 22
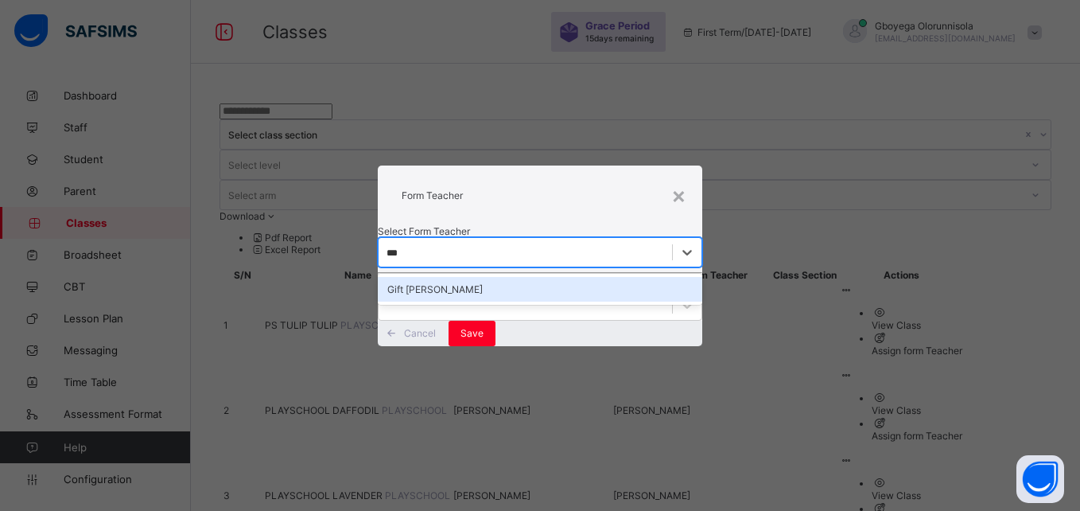
type input "****"
click at [508, 277] on div "Gift [PERSON_NAME]" at bounding box center [540, 289] width 324 height 25
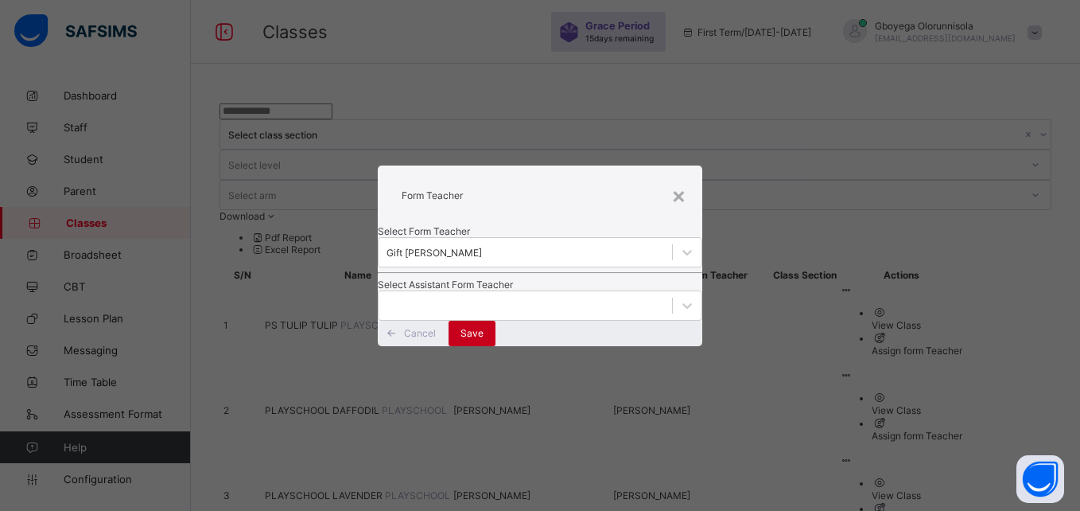
click at [484, 339] on span "Save" at bounding box center [472, 333] width 23 height 12
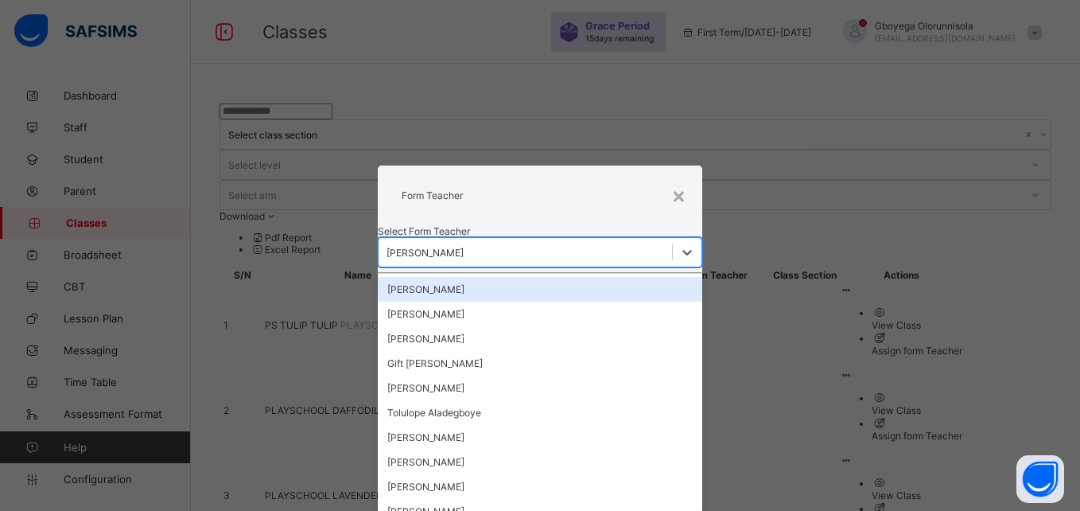
click at [464, 246] on div "[PERSON_NAME]" at bounding box center [425, 252] width 77 height 12
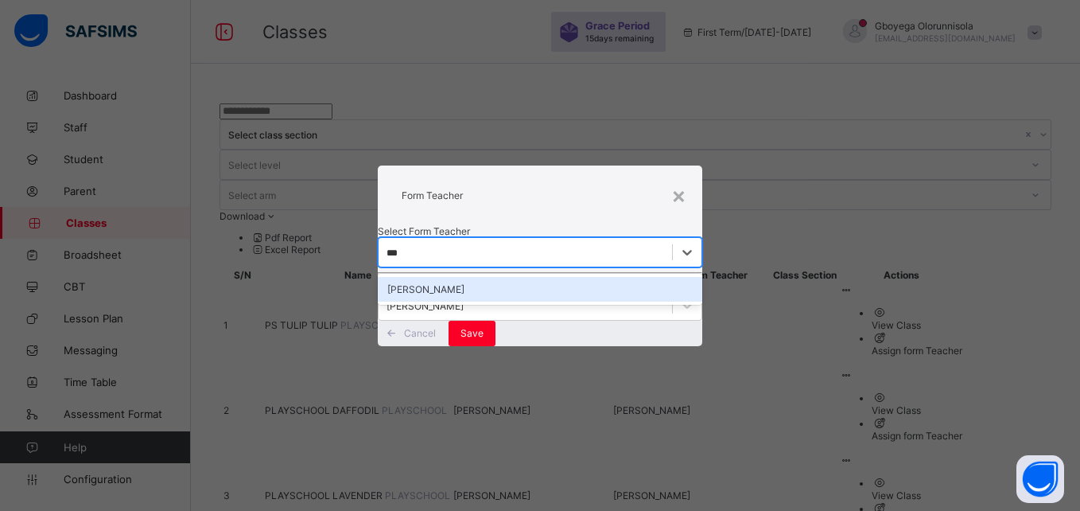
type input "****"
click at [498, 277] on div "[PERSON_NAME]" at bounding box center [540, 289] width 324 height 25
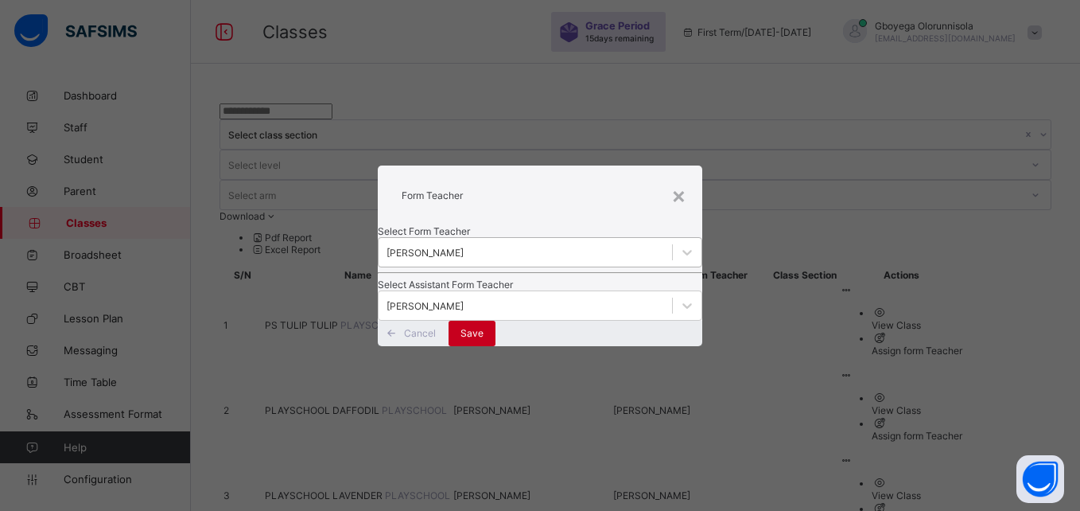
click at [484, 339] on span "Save" at bounding box center [472, 333] width 23 height 12
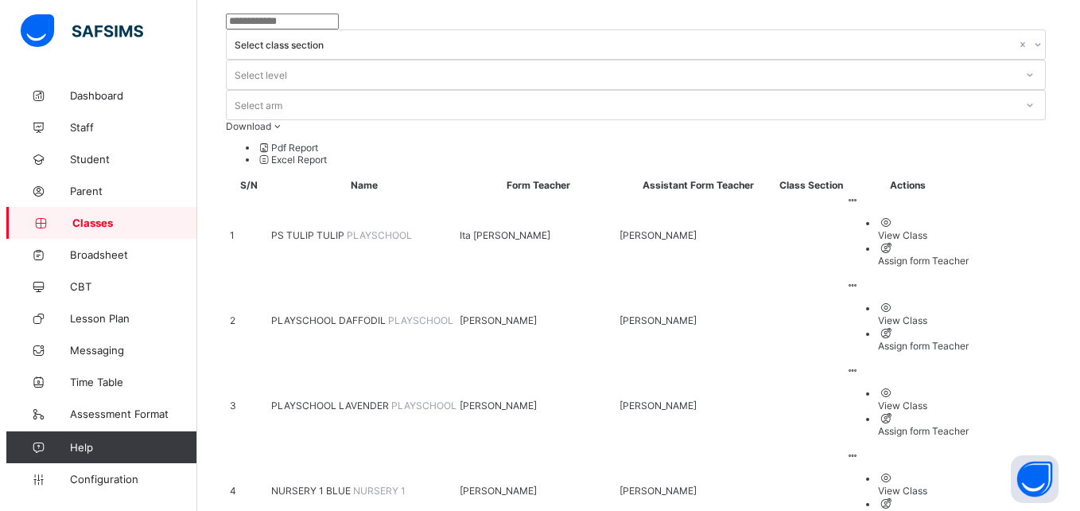
scroll to position [93, 0]
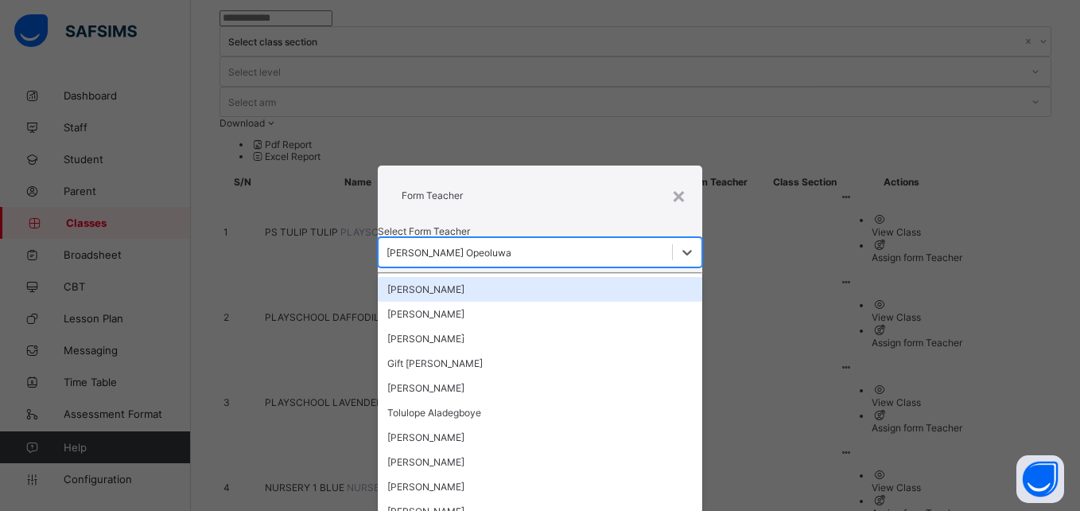
click at [512, 246] on div "[PERSON_NAME] Opeoluwa" at bounding box center [449, 252] width 125 height 12
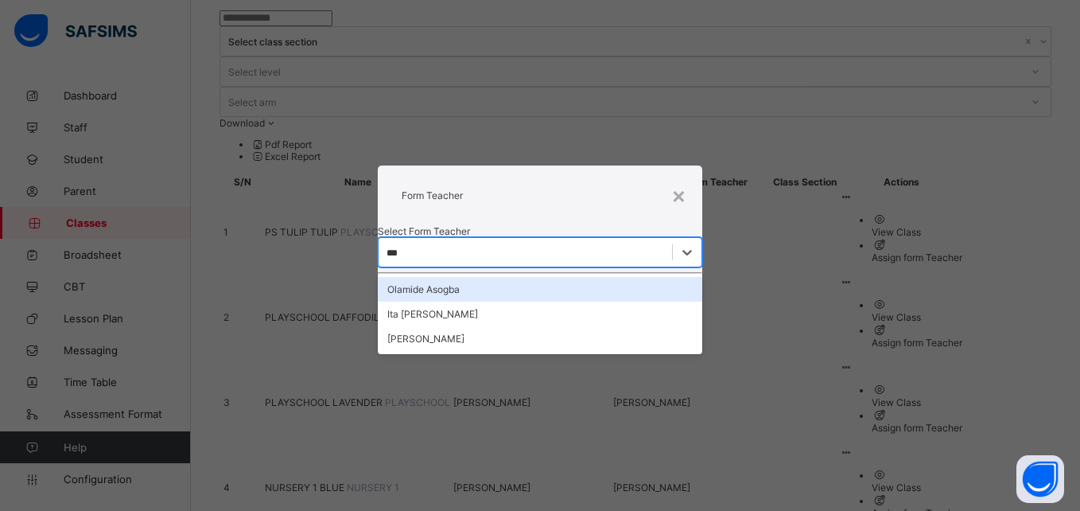
type input "****"
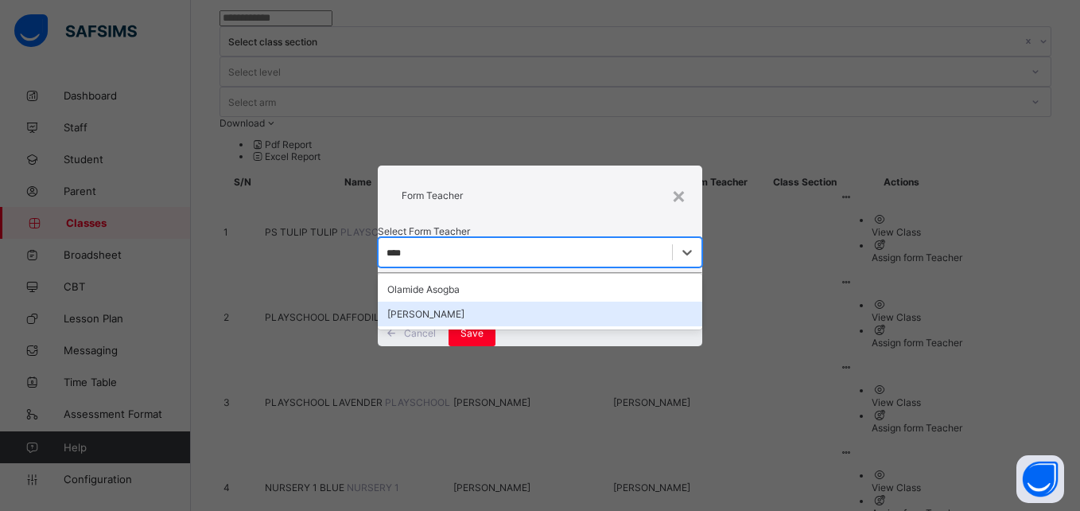
click at [525, 302] on div "[PERSON_NAME]" at bounding box center [540, 314] width 324 height 25
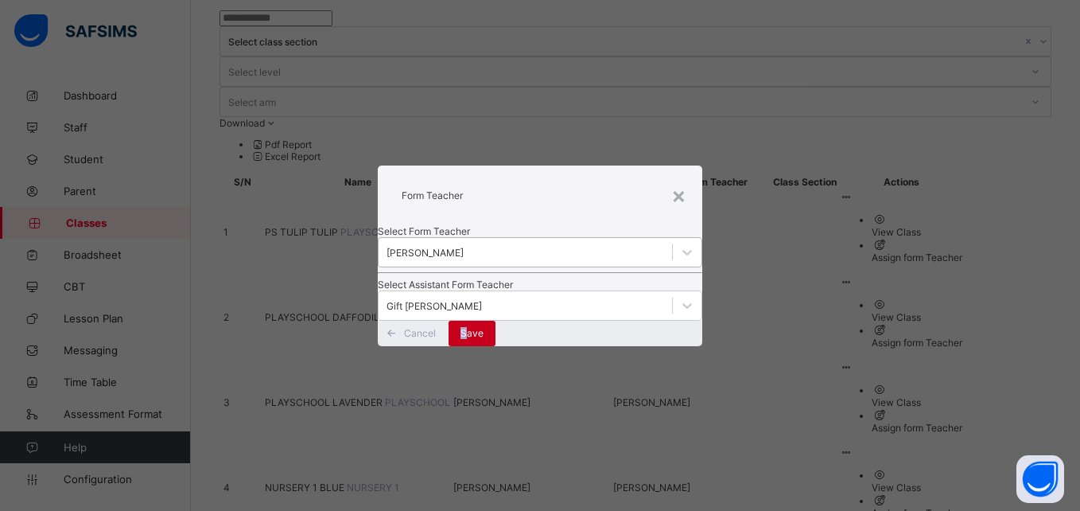
click at [484, 339] on span "Save" at bounding box center [472, 333] width 23 height 12
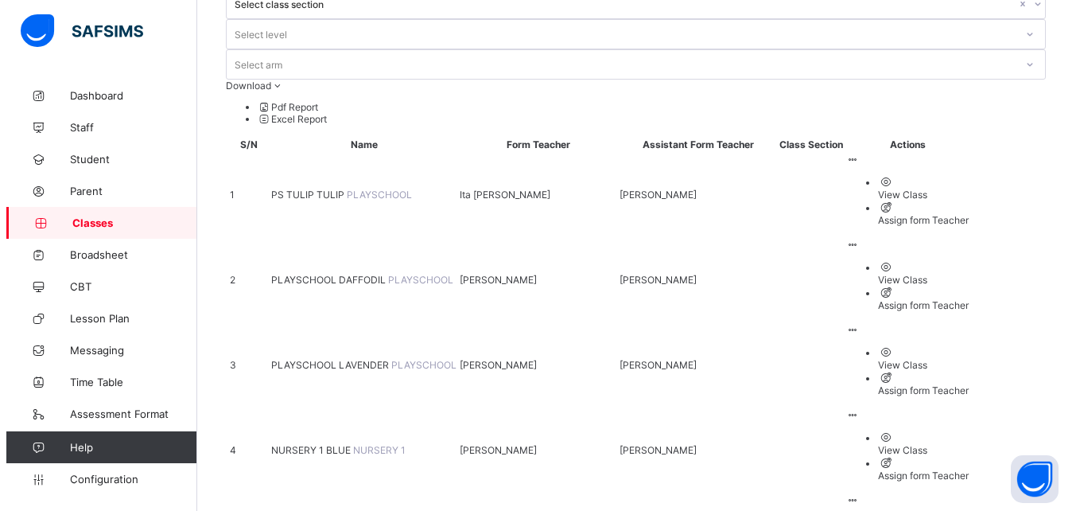
scroll to position [139, 0]
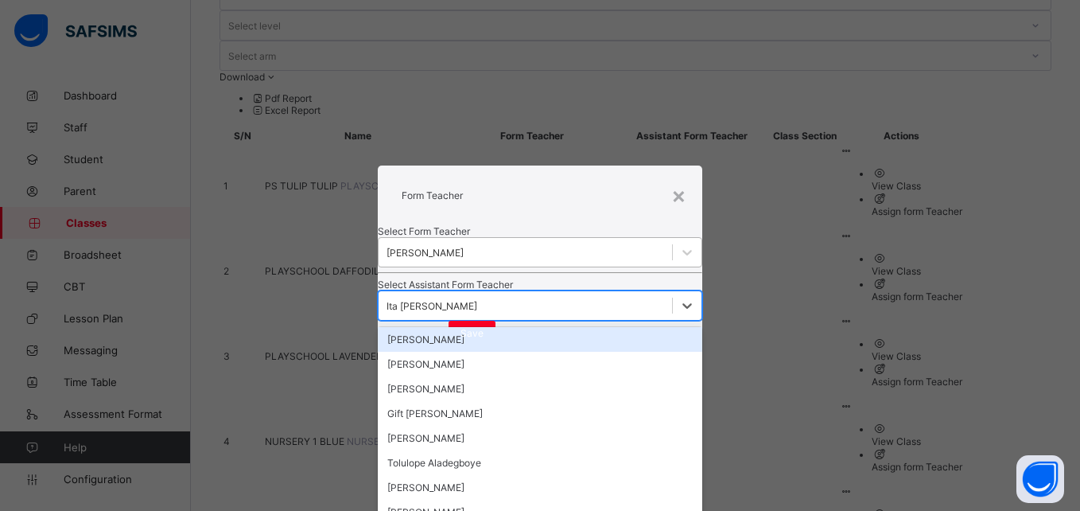
scroll to position [0, 0]
click at [503, 297] on div "Ita [PERSON_NAME]" at bounding box center [540, 305] width 324 height 30
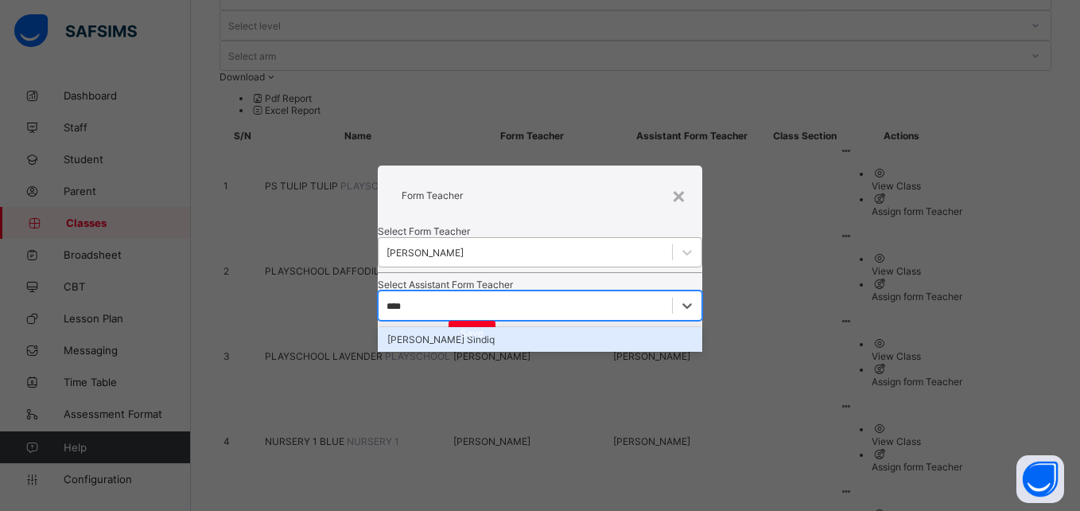
type input "*****"
click at [548, 346] on div "[PERSON_NAME] Sindiq" at bounding box center [540, 339] width 324 height 25
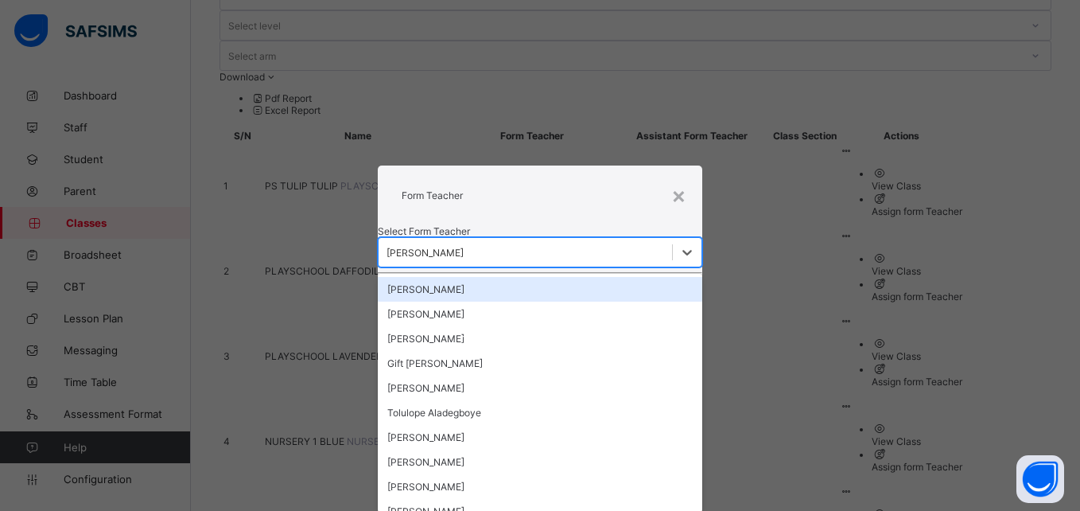
click at [464, 246] on div "[PERSON_NAME]" at bounding box center [425, 252] width 77 height 12
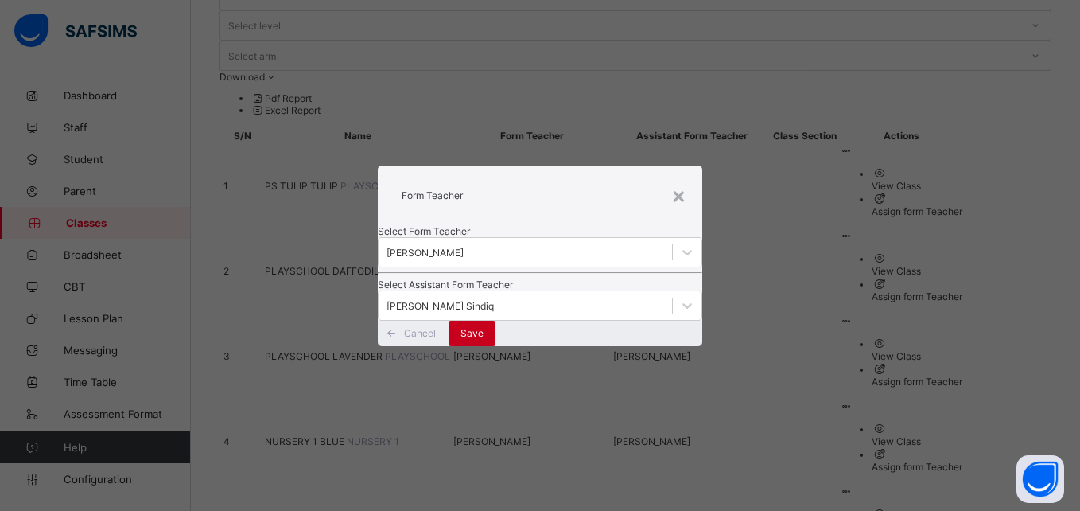
click at [484, 339] on span "Save" at bounding box center [472, 333] width 23 height 12
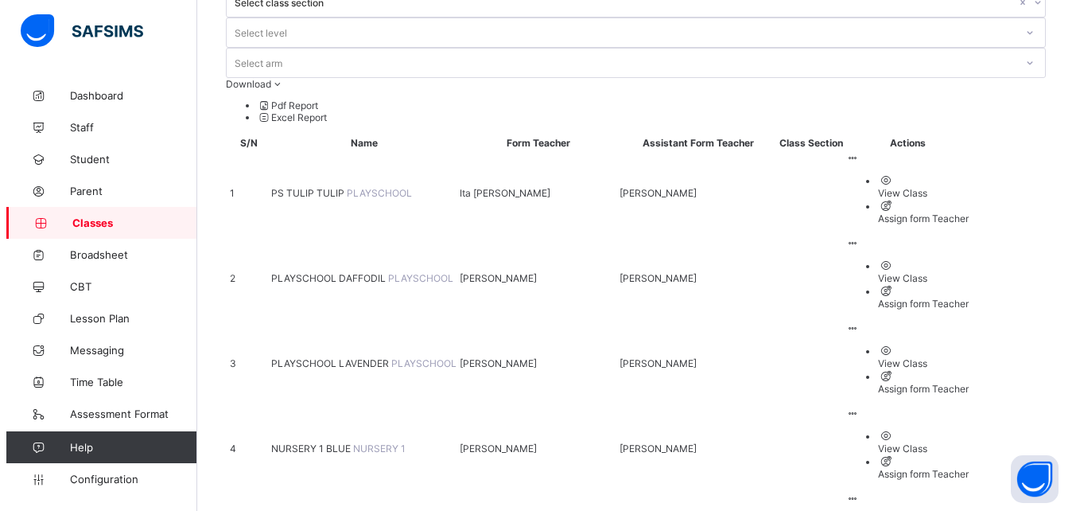
scroll to position [133, 0]
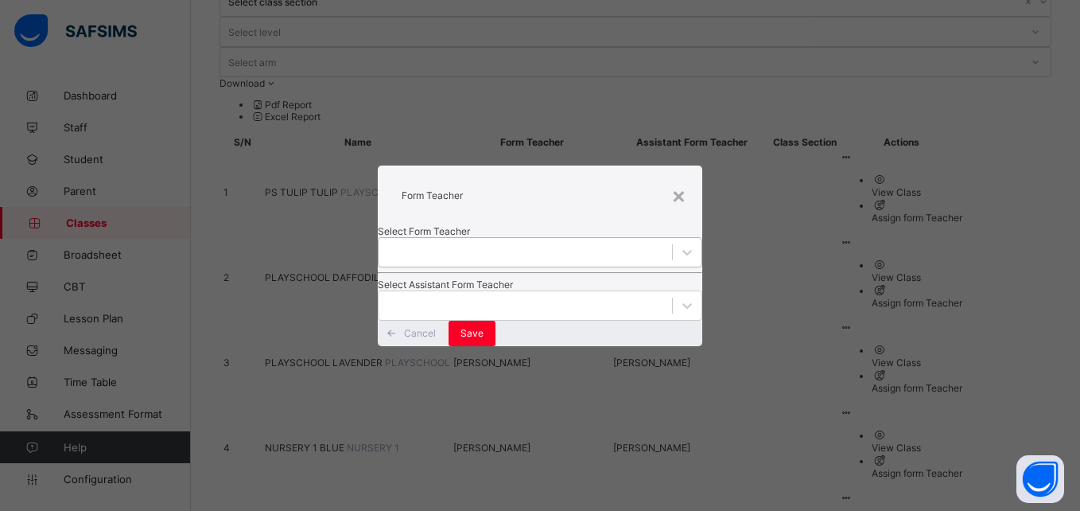
click at [445, 241] on div at bounding box center [525, 252] width 293 height 22
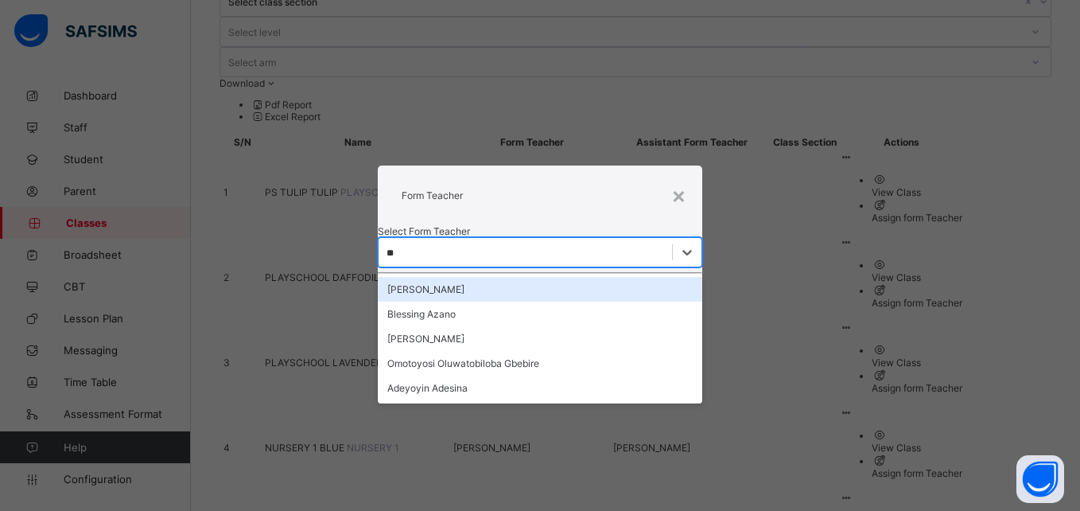
type input "*"
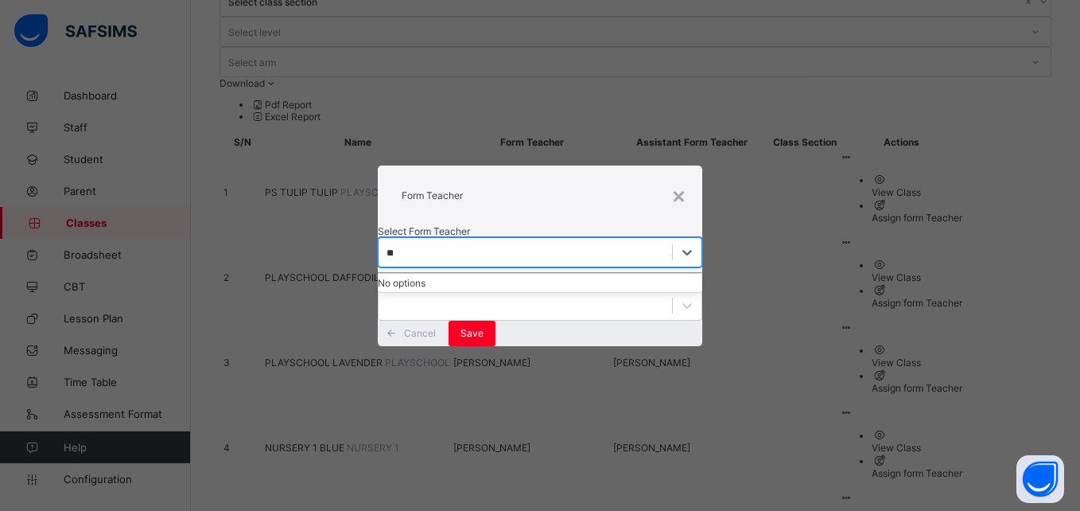
type input "*"
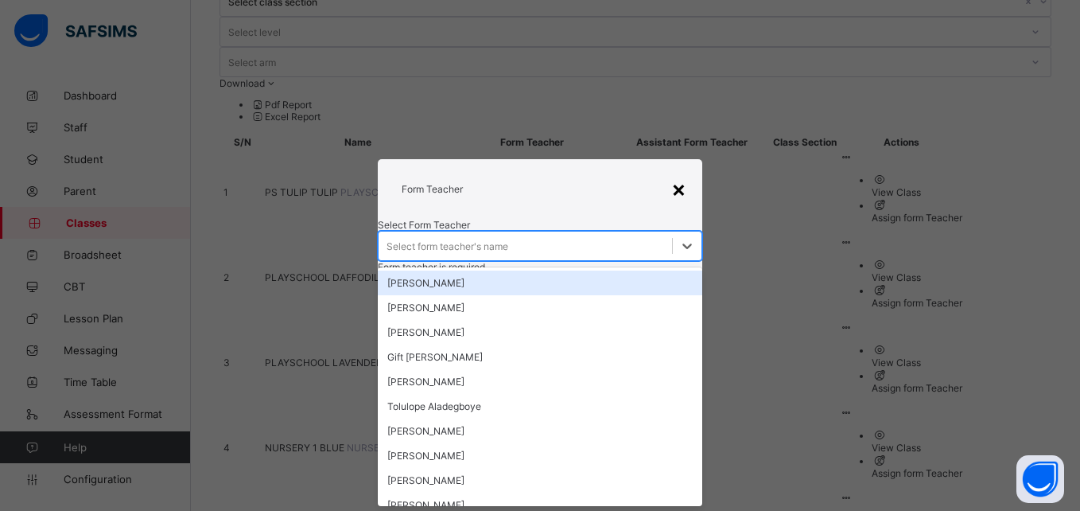
click at [682, 175] on div "×" at bounding box center [678, 188] width 15 height 27
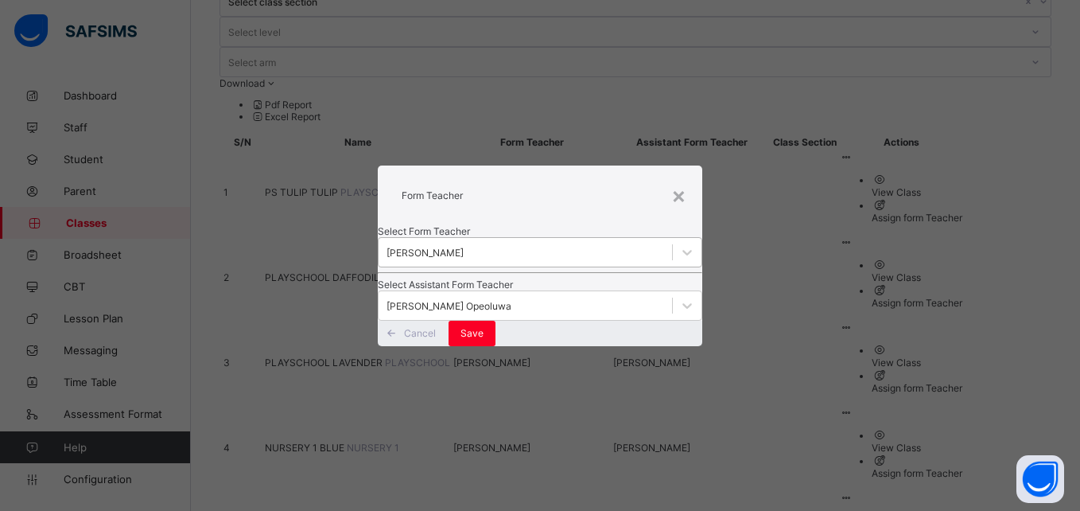
click at [464, 246] on div "[PERSON_NAME]" at bounding box center [425, 252] width 77 height 12
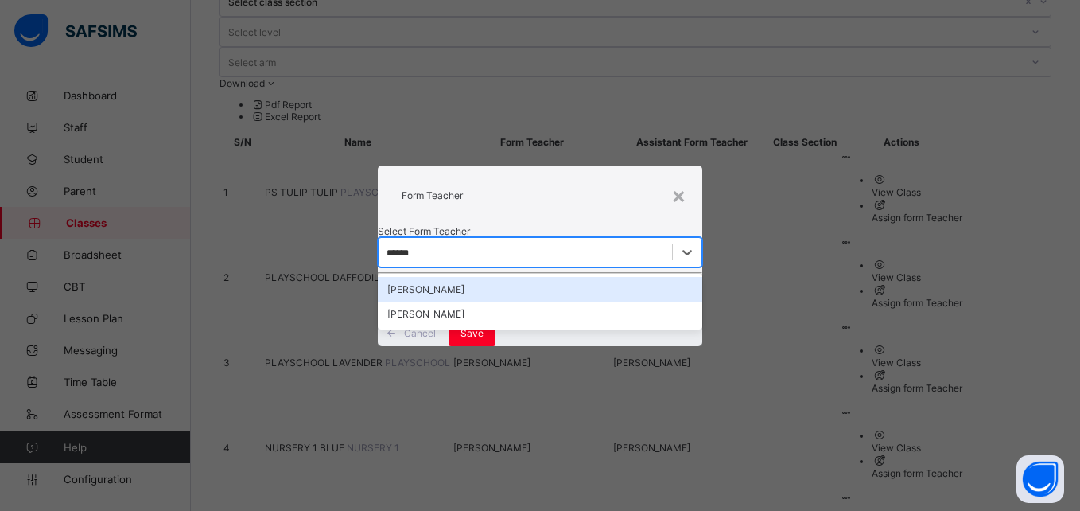
type input "*******"
click at [502, 277] on div "[PERSON_NAME]" at bounding box center [540, 289] width 324 height 25
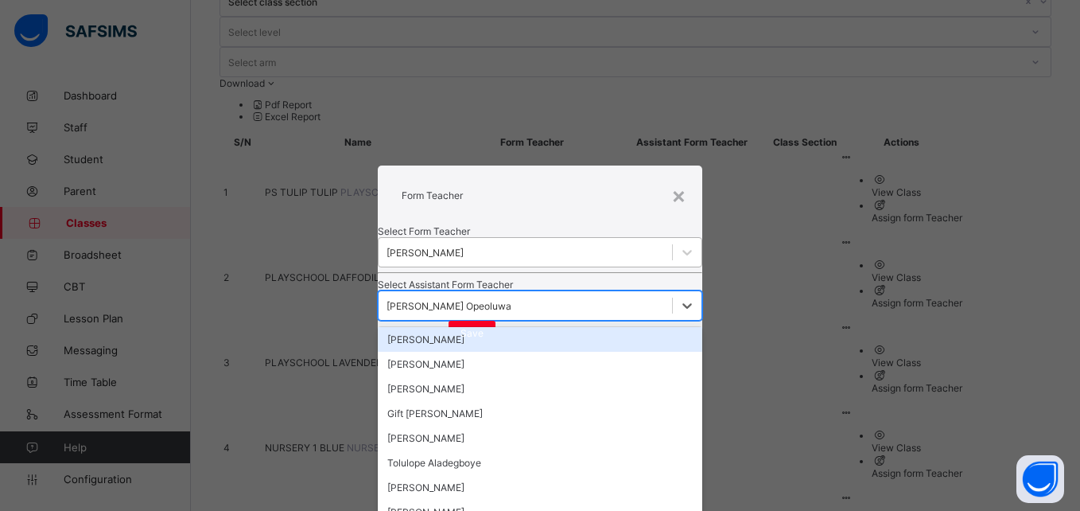
scroll to position [0, 0]
click at [533, 317] on div "[PERSON_NAME] Opeoluwa" at bounding box center [525, 305] width 293 height 22
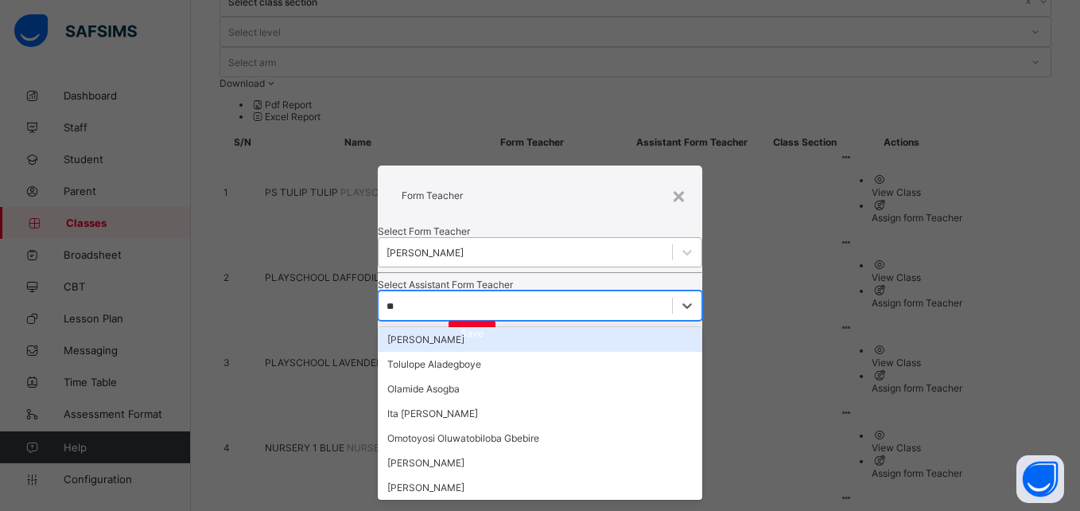
type input "***"
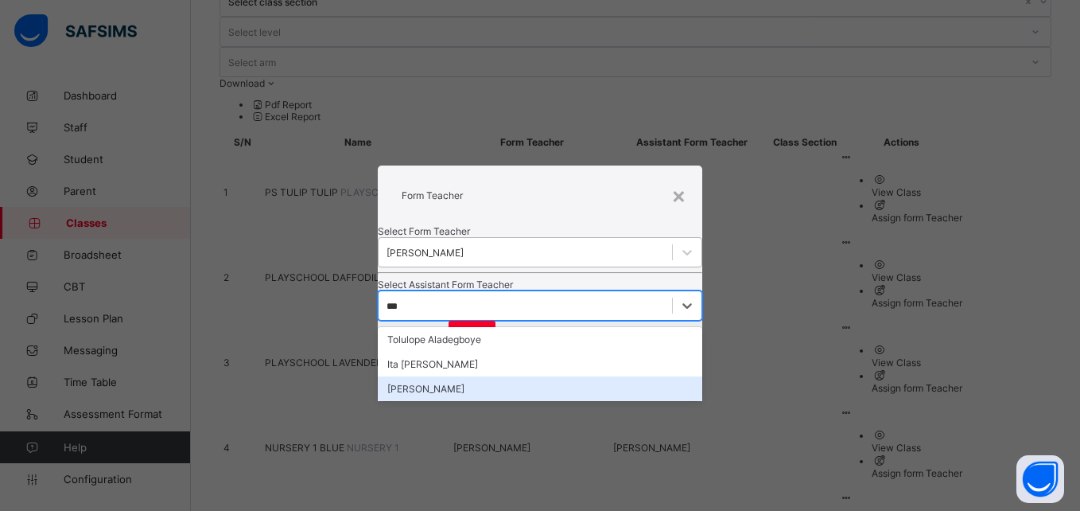
click at [508, 388] on div "[PERSON_NAME]" at bounding box center [540, 388] width 324 height 25
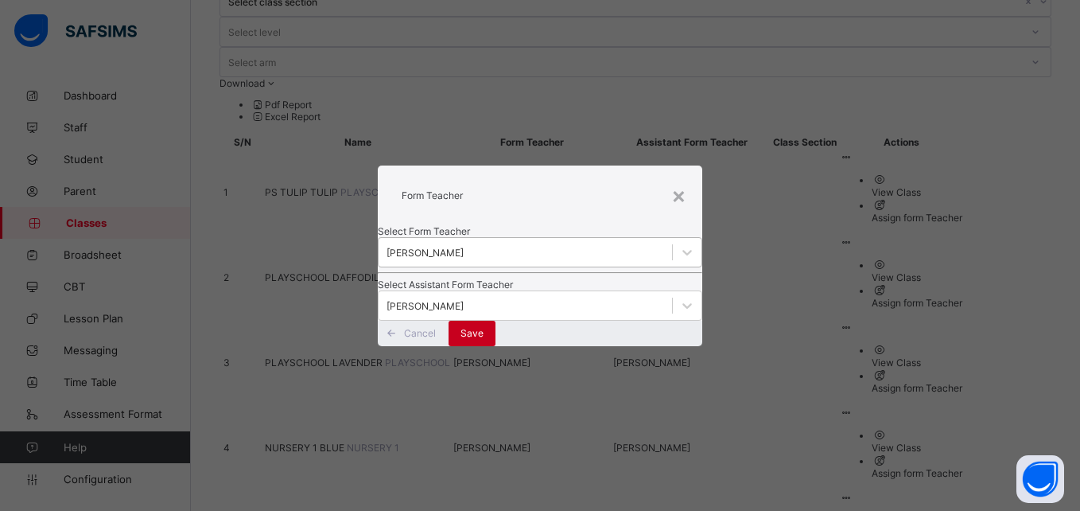
click at [484, 339] on span "Save" at bounding box center [472, 333] width 23 height 12
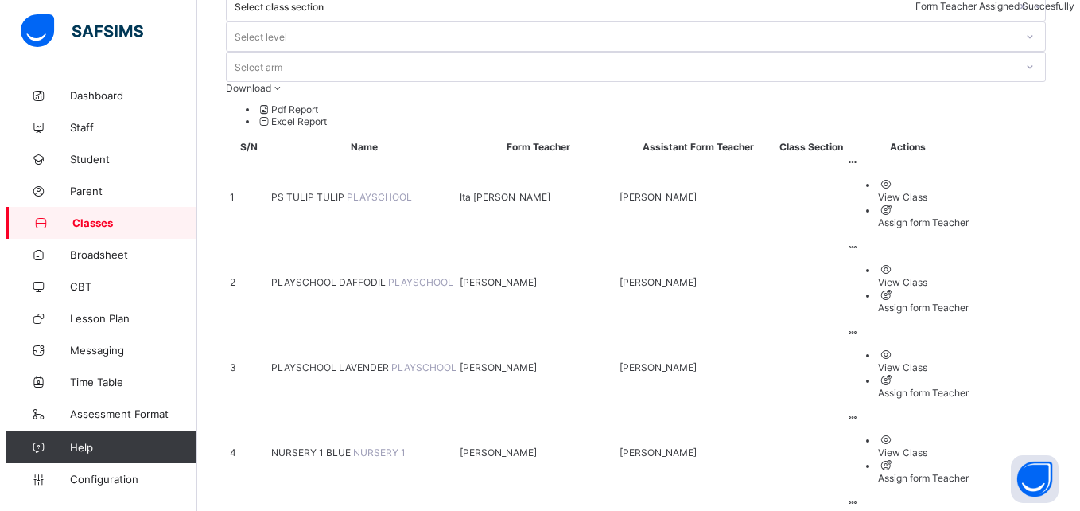
scroll to position [129, 0]
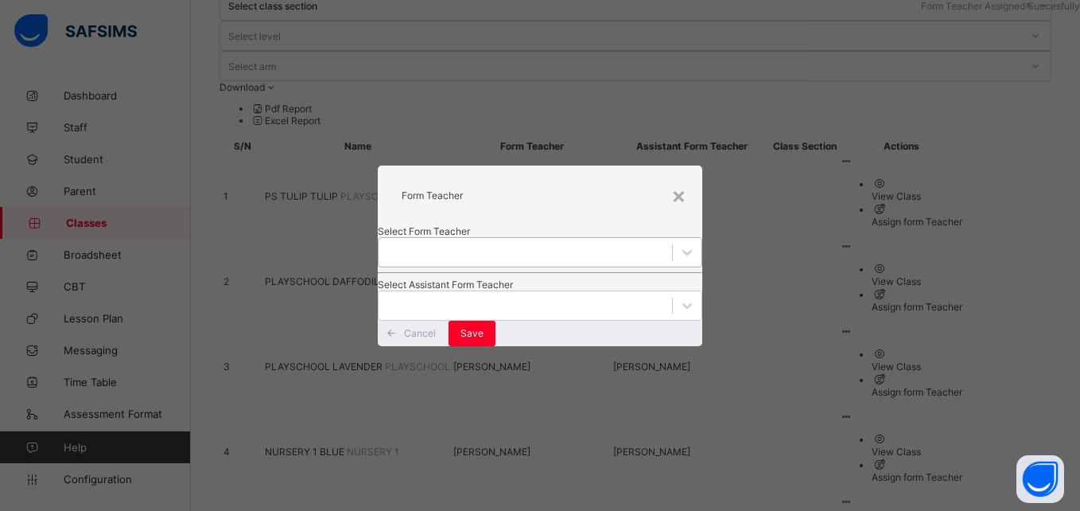
click at [522, 241] on div at bounding box center [525, 252] width 293 height 22
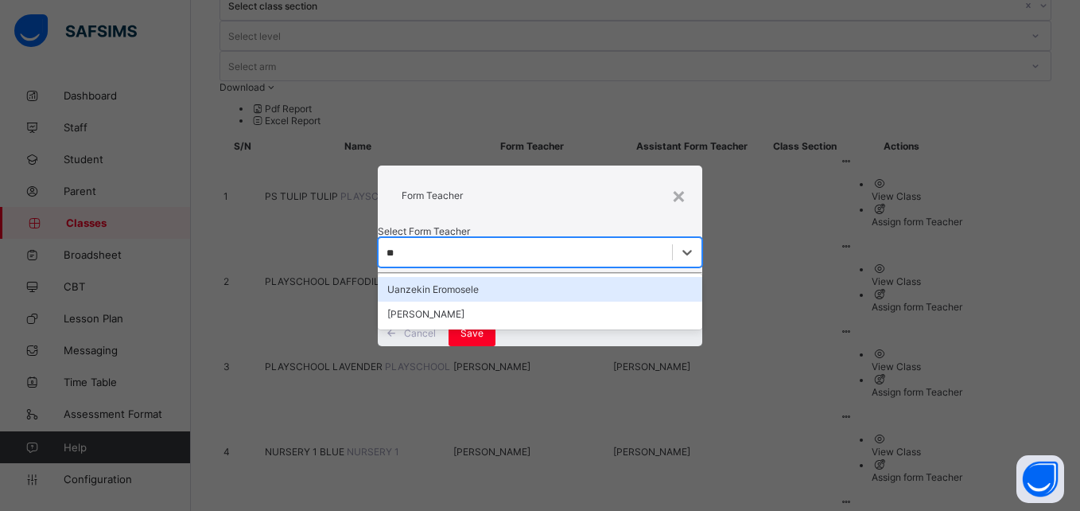
type input "*"
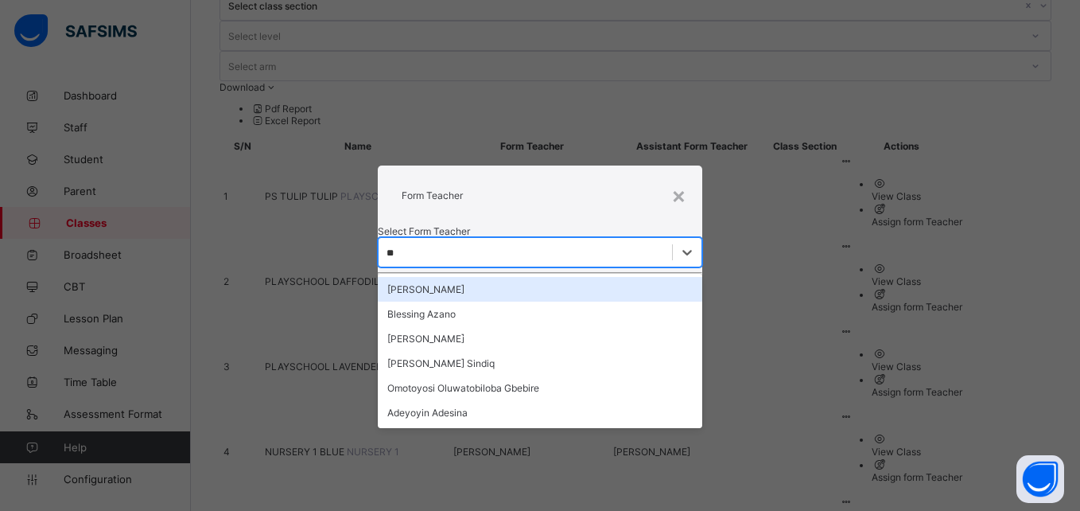
type input "***"
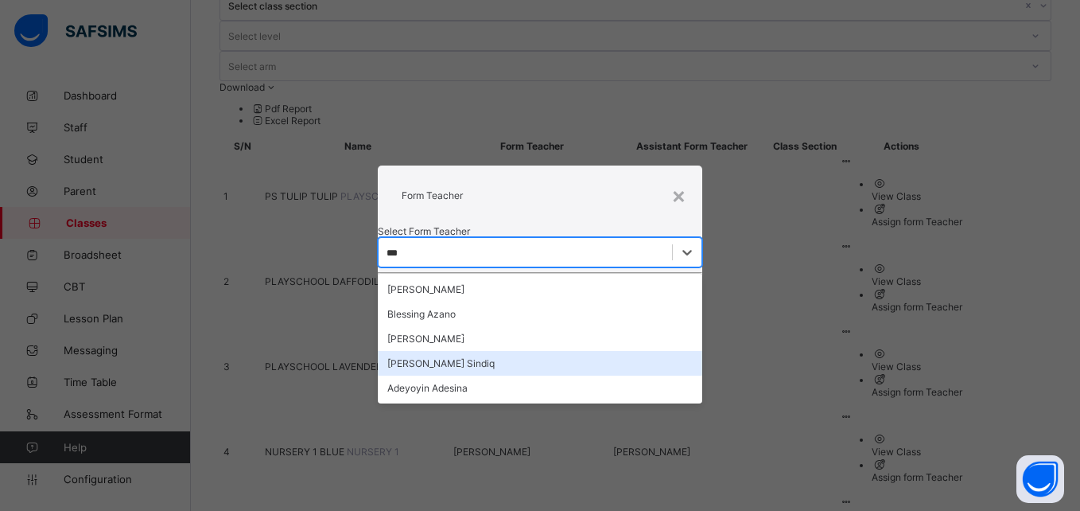
click at [557, 351] on div "[PERSON_NAME] Sindiq" at bounding box center [540, 363] width 324 height 25
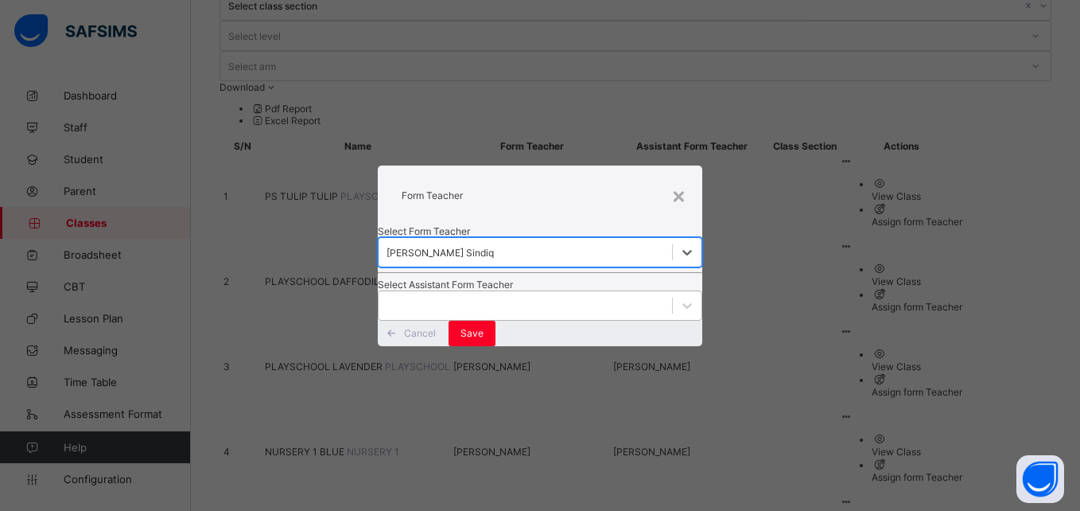
scroll to position [0, 0]
click at [551, 300] on div at bounding box center [525, 305] width 293 height 22
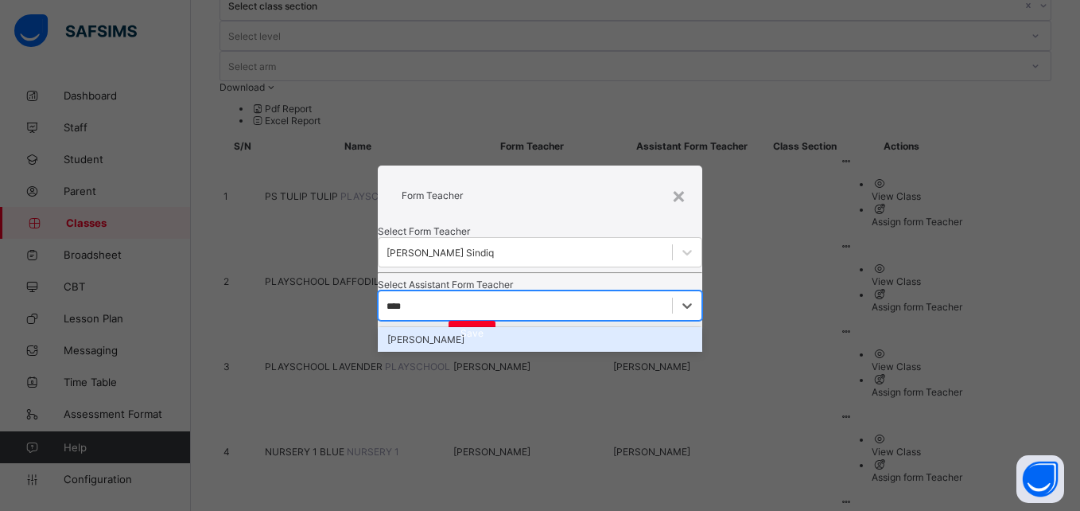
type input "*****"
click at [543, 341] on div "[PERSON_NAME]" at bounding box center [540, 339] width 324 height 25
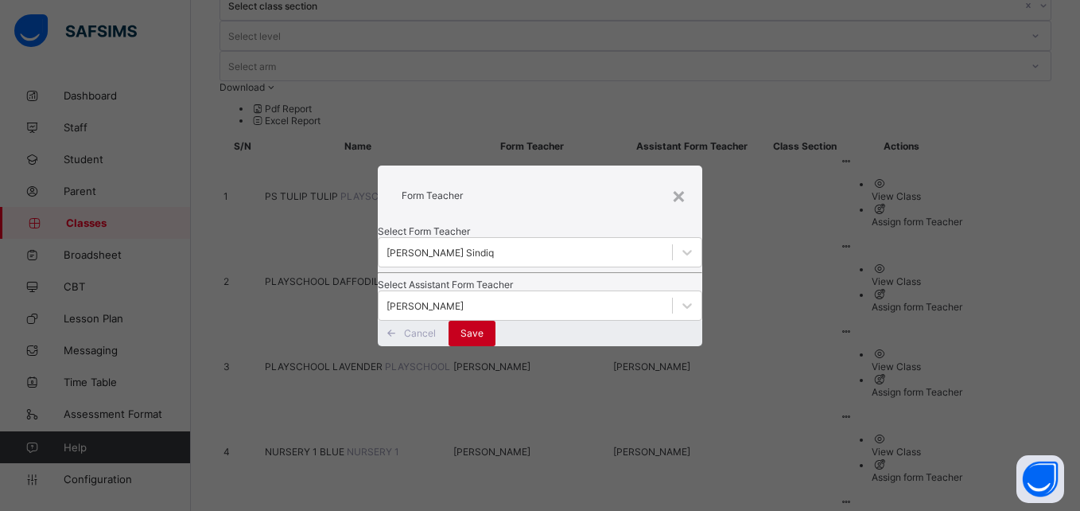
click at [496, 346] on div "Save" at bounding box center [472, 333] width 47 height 25
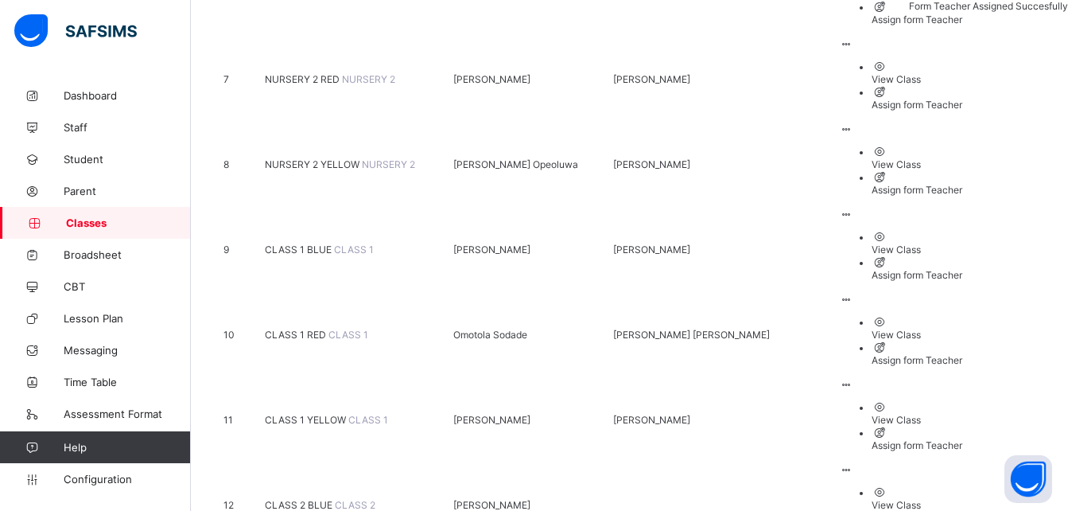
scroll to position [854, 0]
